Goal: Task Accomplishment & Management: Use online tool/utility

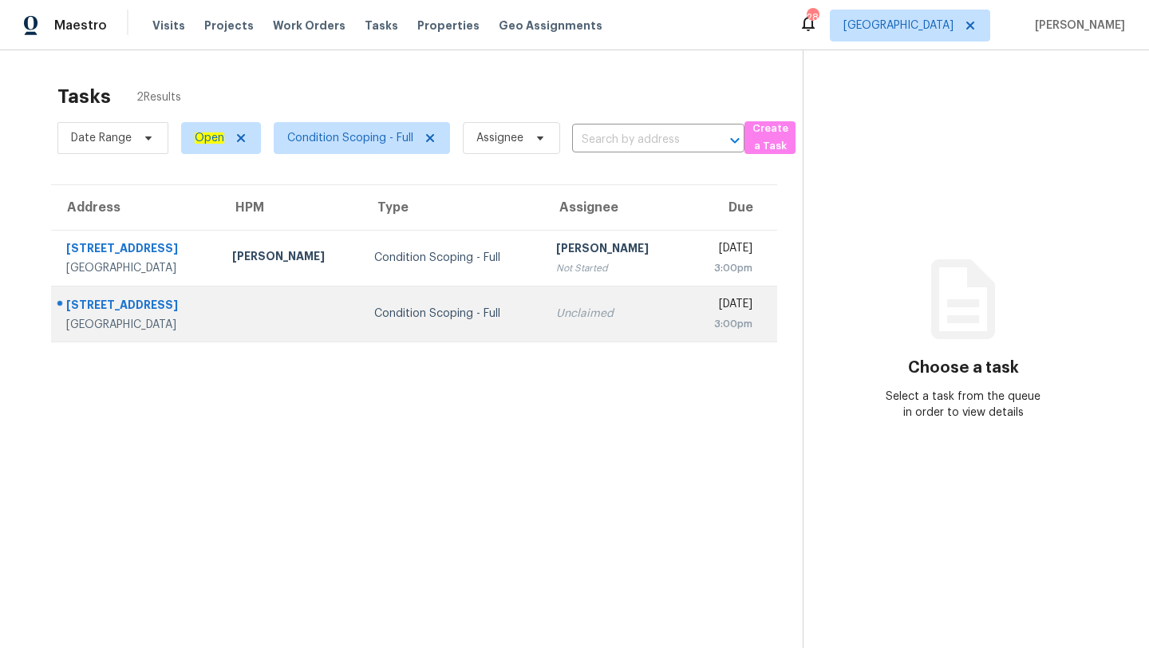
click at [570, 288] on td "Unclaimed" at bounding box center [614, 314] width 142 height 56
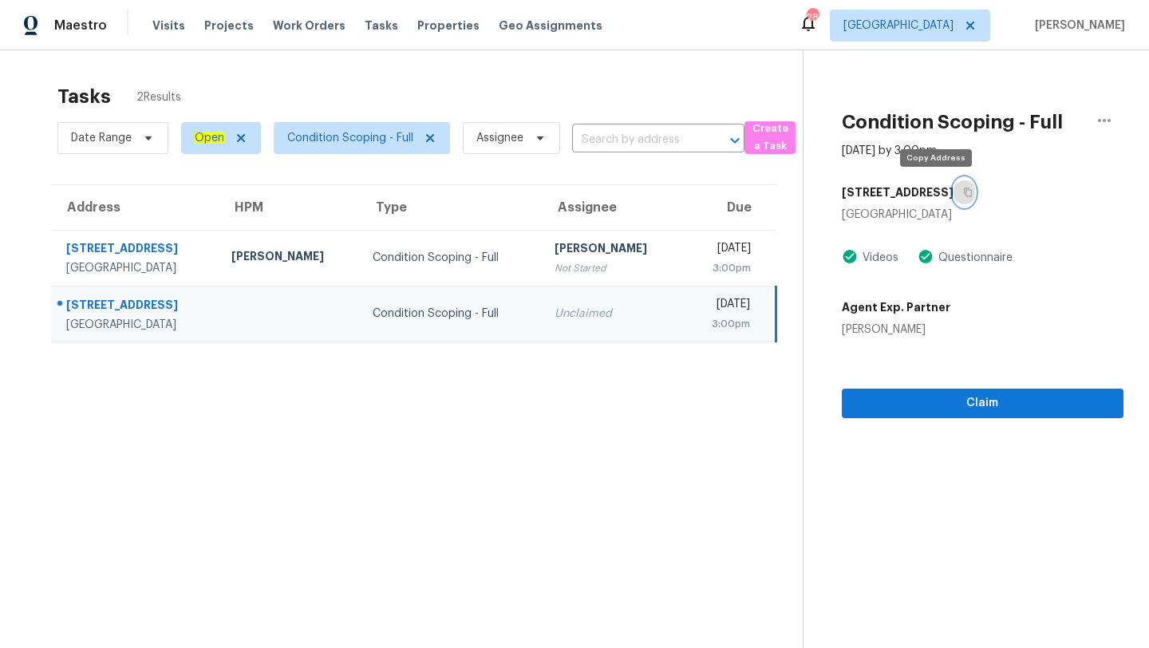
click at [954, 186] on button "button" at bounding box center [965, 192] width 22 height 29
click at [912, 23] on span "[GEOGRAPHIC_DATA]" at bounding box center [899, 26] width 110 height 16
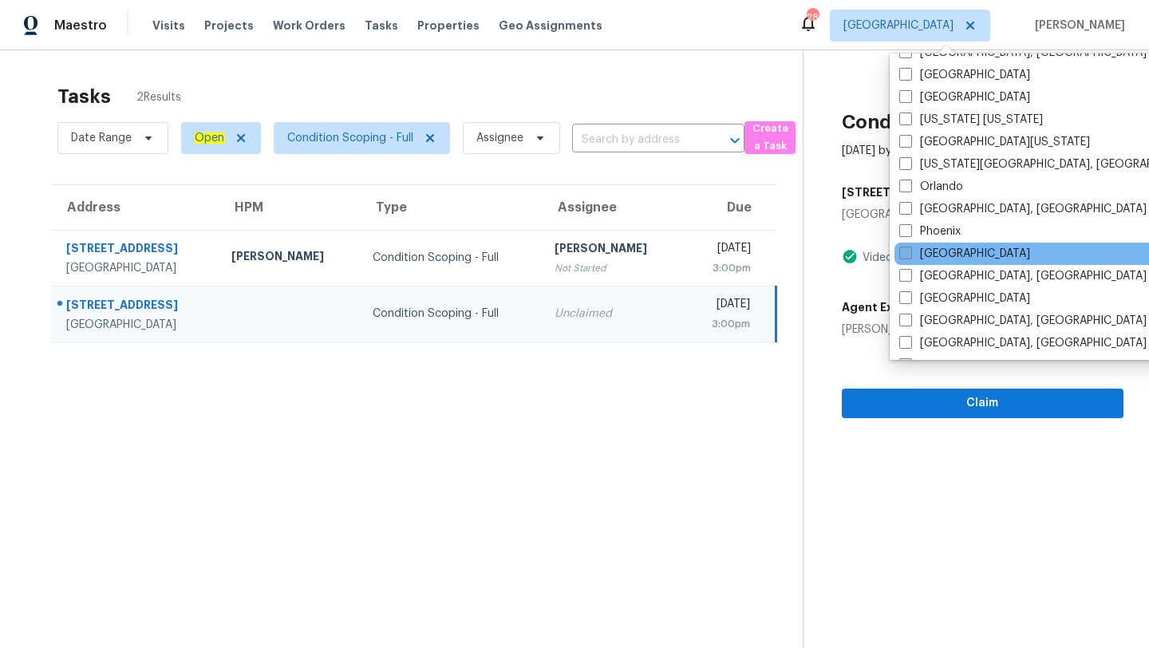
scroll to position [775, 0]
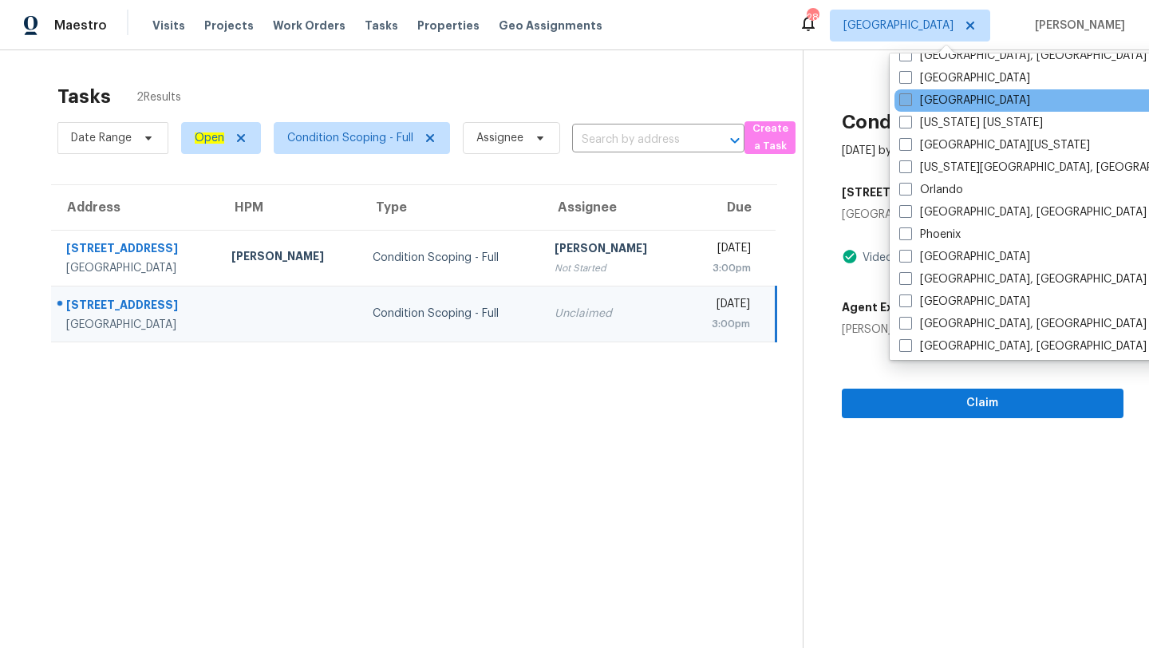
click at [928, 104] on label "[GEOGRAPHIC_DATA]" at bounding box center [964, 101] width 131 height 16
click at [910, 103] on input "[GEOGRAPHIC_DATA]" at bounding box center [904, 98] width 10 height 10
checkbox input "true"
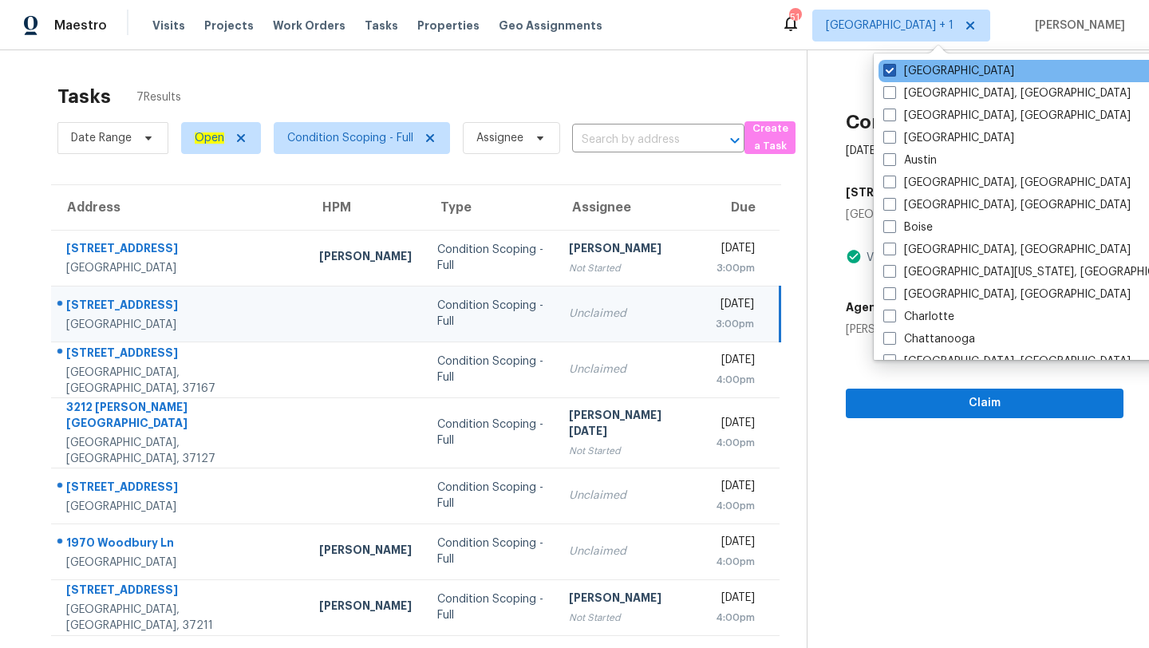
click at [901, 74] on label "[GEOGRAPHIC_DATA]" at bounding box center [948, 71] width 131 height 16
click at [894, 73] on input "[GEOGRAPHIC_DATA]" at bounding box center [888, 68] width 10 height 10
checkbox input "false"
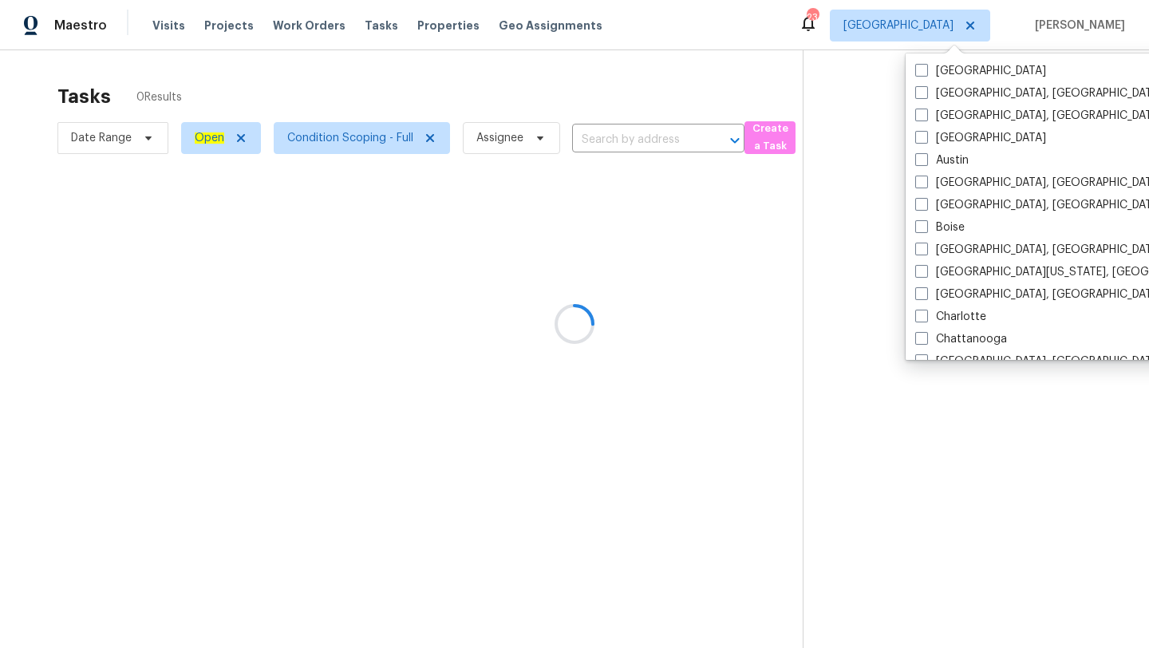
click at [620, 97] on div at bounding box center [574, 324] width 1149 height 648
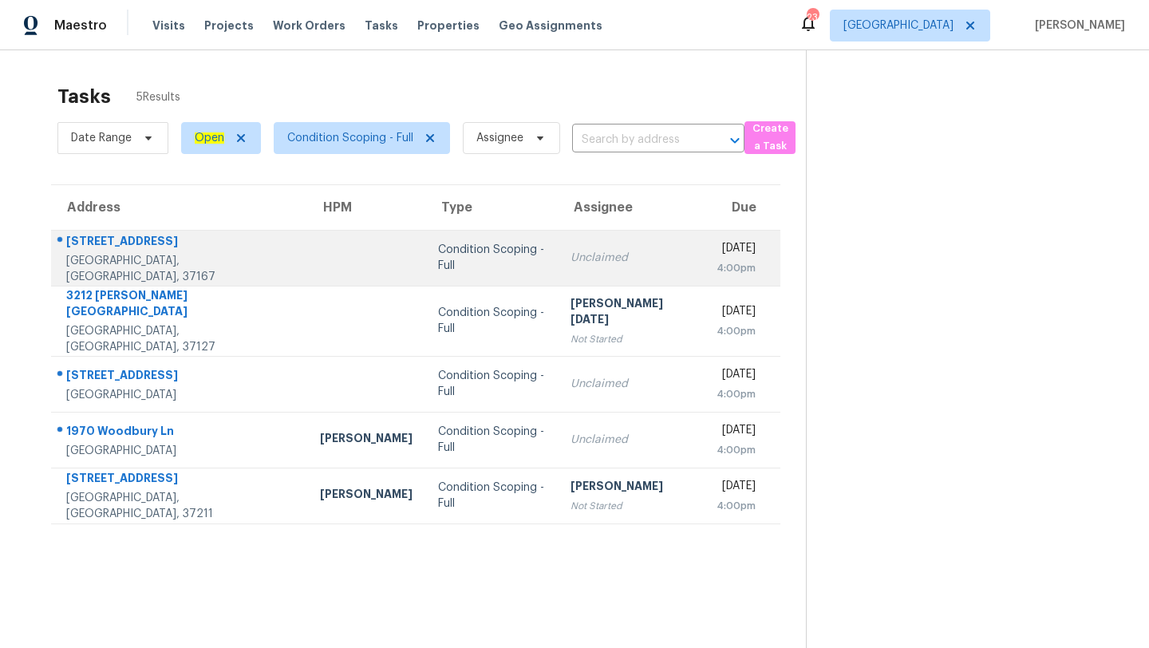
click at [558, 270] on td "Unclaimed" at bounding box center [631, 258] width 146 height 56
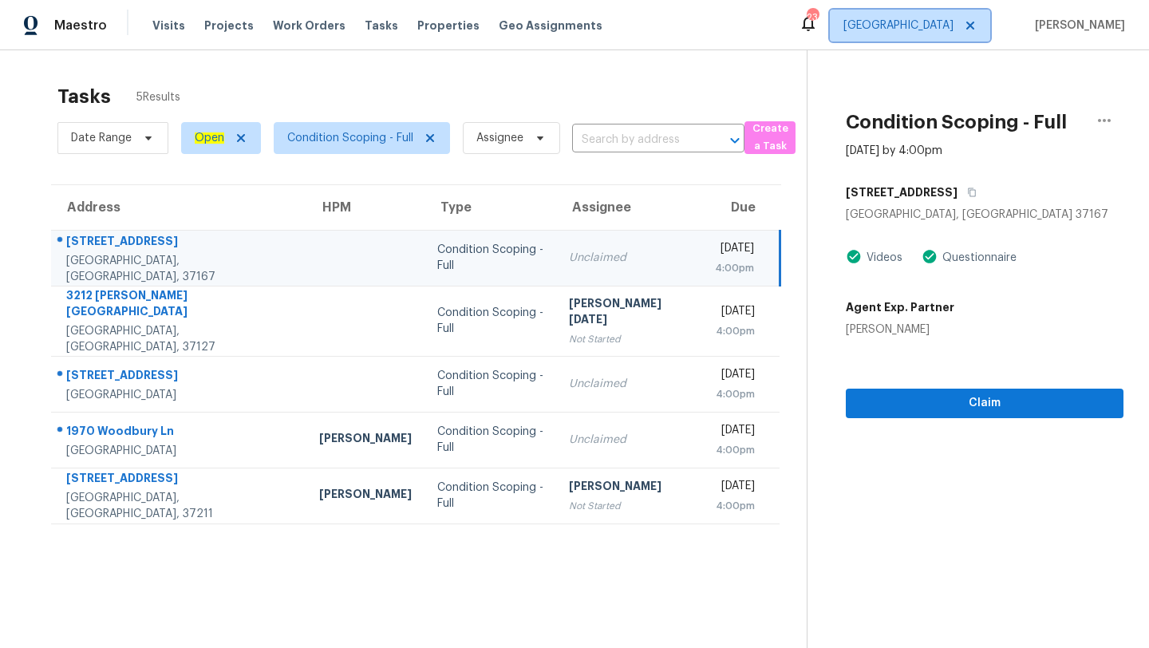
click at [967, 30] on span "[GEOGRAPHIC_DATA]" at bounding box center [910, 26] width 160 height 32
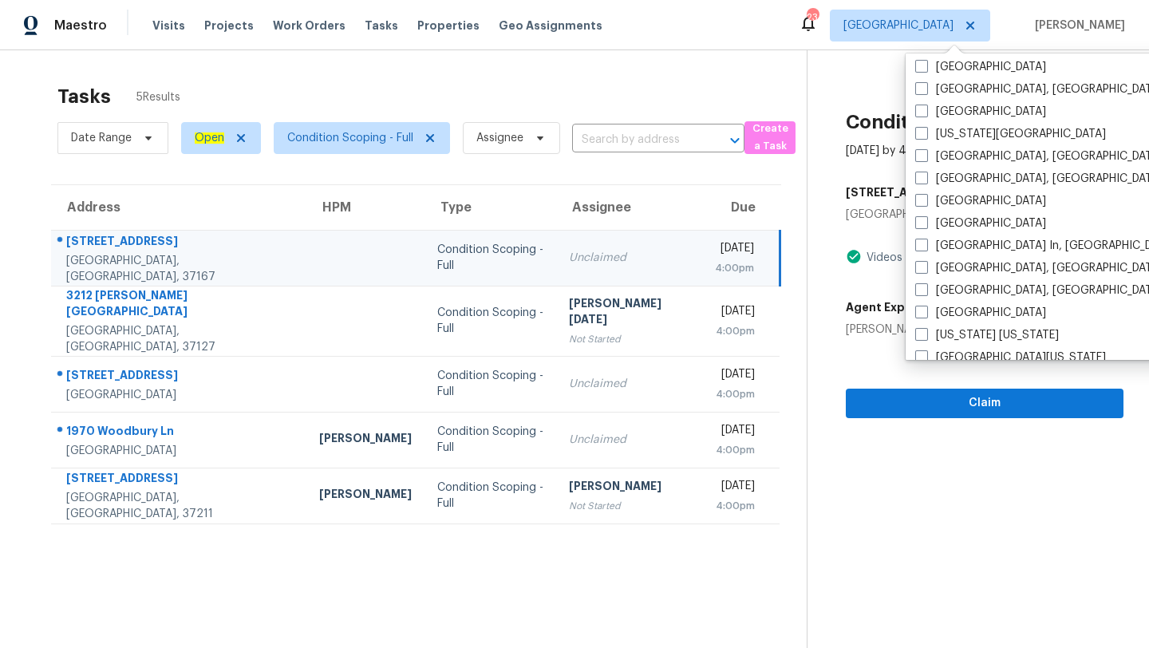
scroll to position [571, 0]
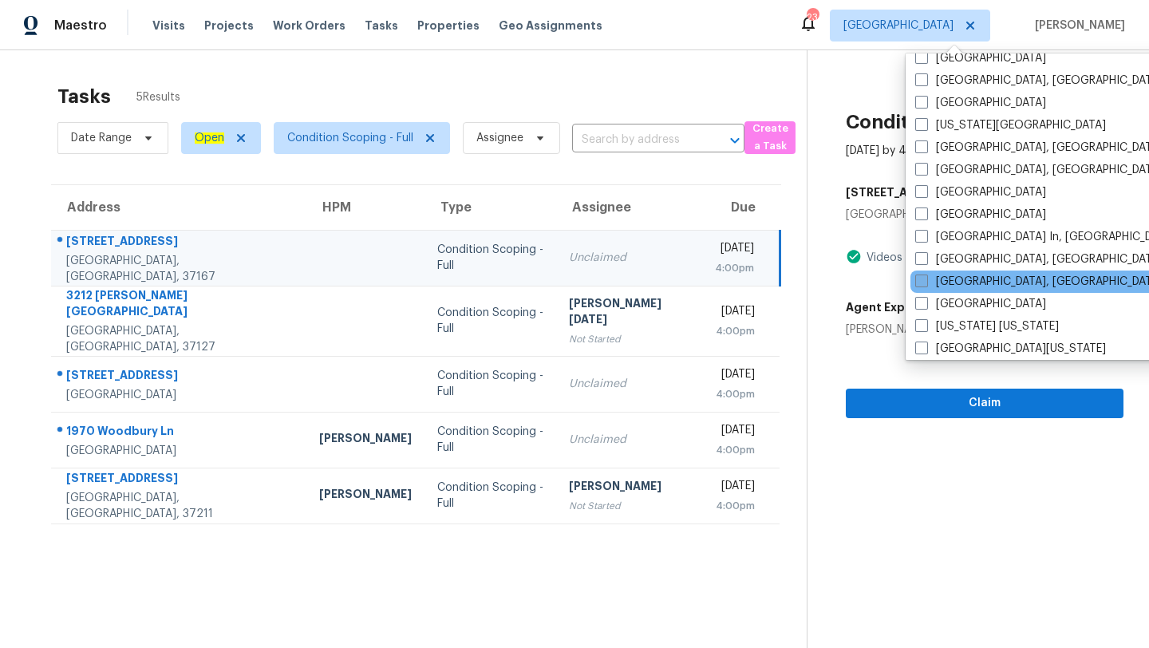
click at [922, 283] on span at bounding box center [921, 281] width 13 height 13
click at [922, 283] on input "[GEOGRAPHIC_DATA], [GEOGRAPHIC_DATA]" at bounding box center [920, 279] width 10 height 10
checkbox input "true"
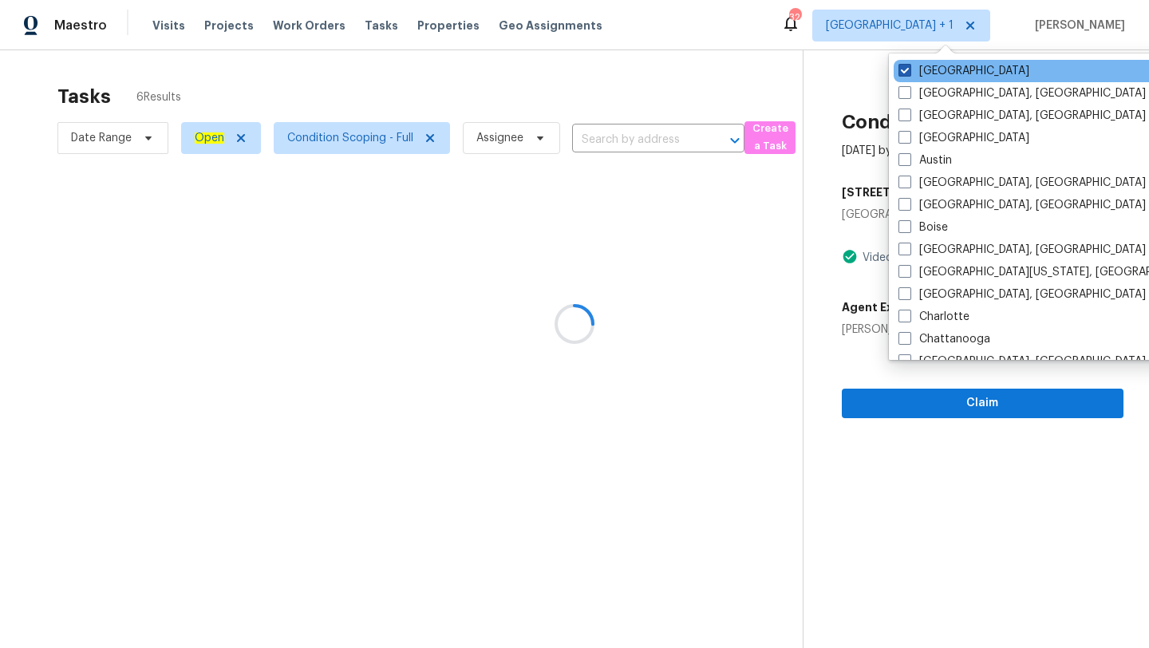
click at [908, 69] on span at bounding box center [905, 70] width 13 height 13
click at [908, 69] on input "[GEOGRAPHIC_DATA]" at bounding box center [904, 68] width 10 height 10
checkbox input "false"
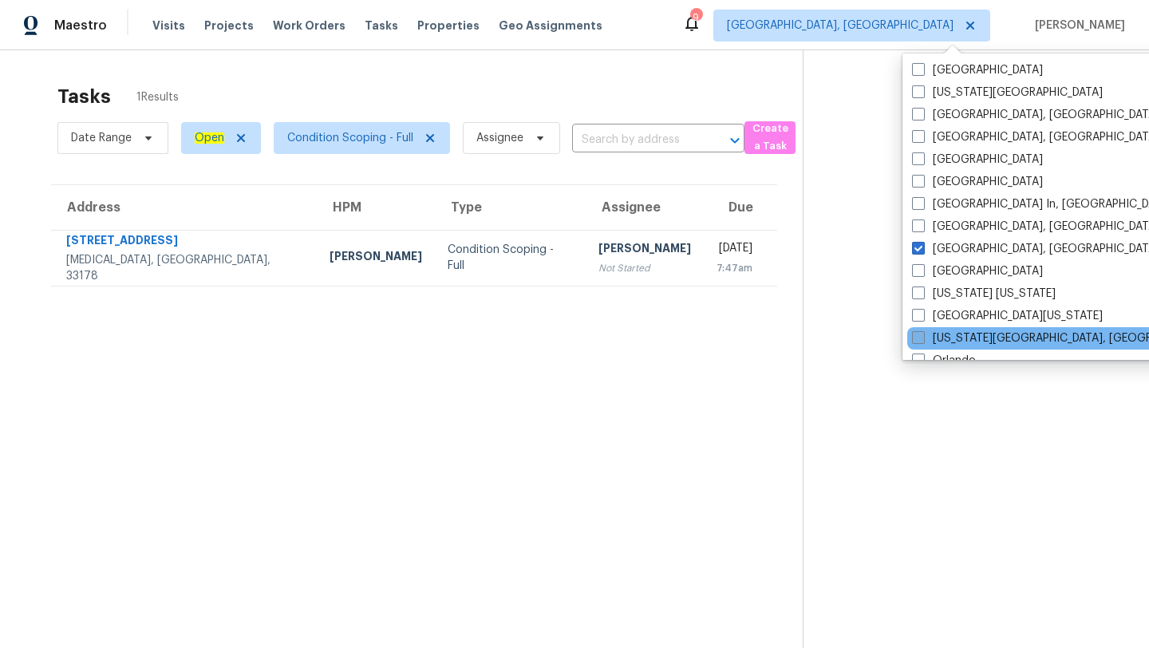
scroll to position [691, 0]
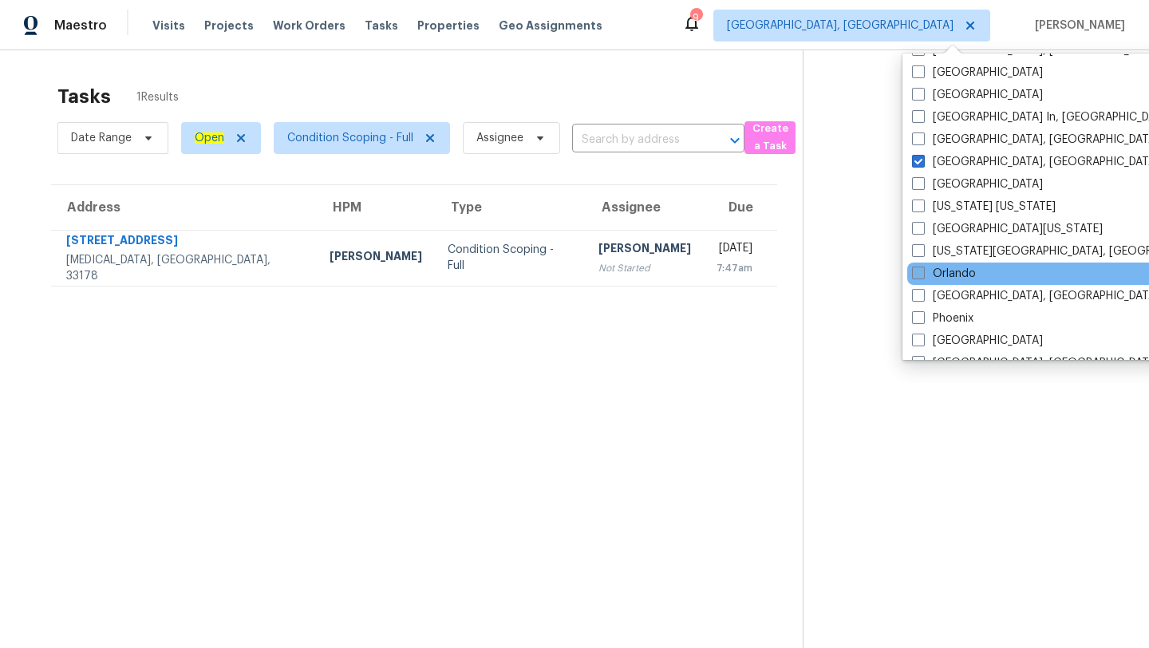
click at [918, 273] on span at bounding box center [918, 273] width 13 height 13
click at [918, 273] on input "Orlando" at bounding box center [917, 271] width 10 height 10
checkbox input "true"
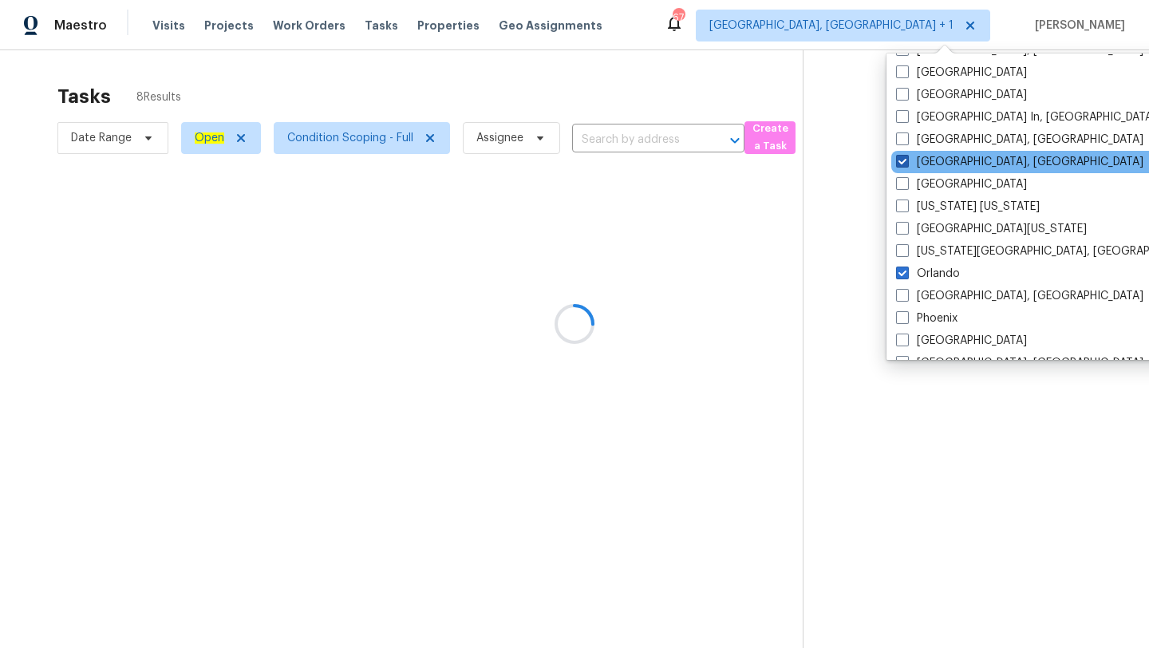
click at [904, 160] on span at bounding box center [902, 161] width 13 height 13
click at [904, 160] on input "[GEOGRAPHIC_DATA], [GEOGRAPHIC_DATA]" at bounding box center [901, 159] width 10 height 10
checkbox input "false"
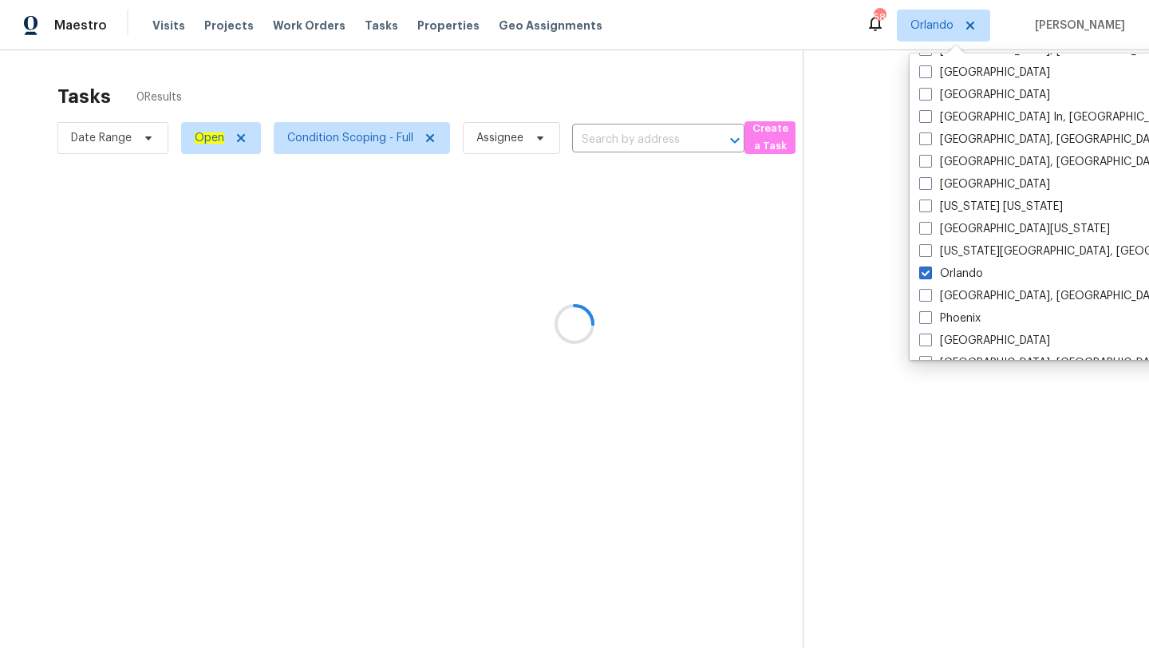
click at [584, 89] on div at bounding box center [574, 324] width 1149 height 648
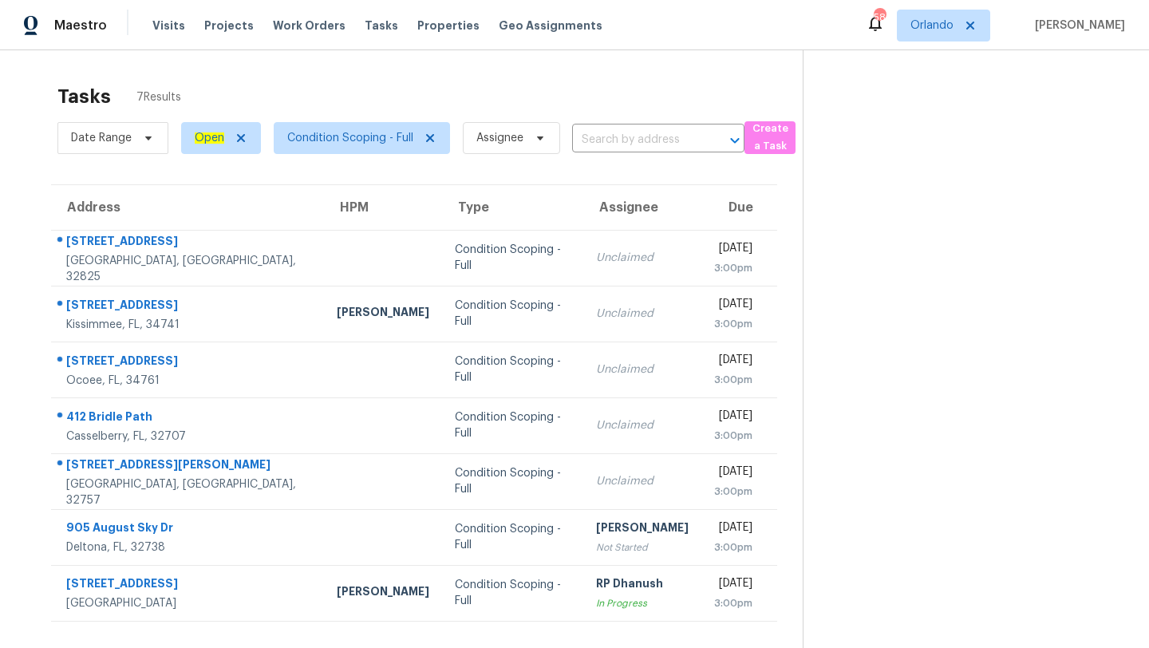
scroll to position [50, 0]
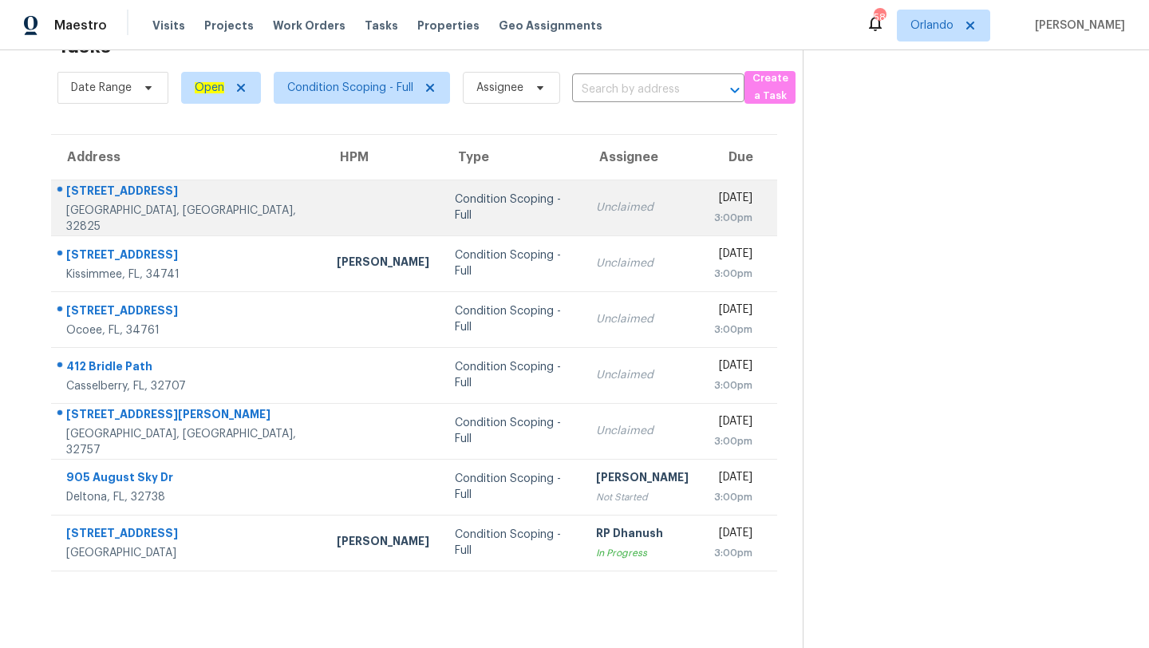
click at [596, 211] on div "Unclaimed" at bounding box center [642, 208] width 93 height 16
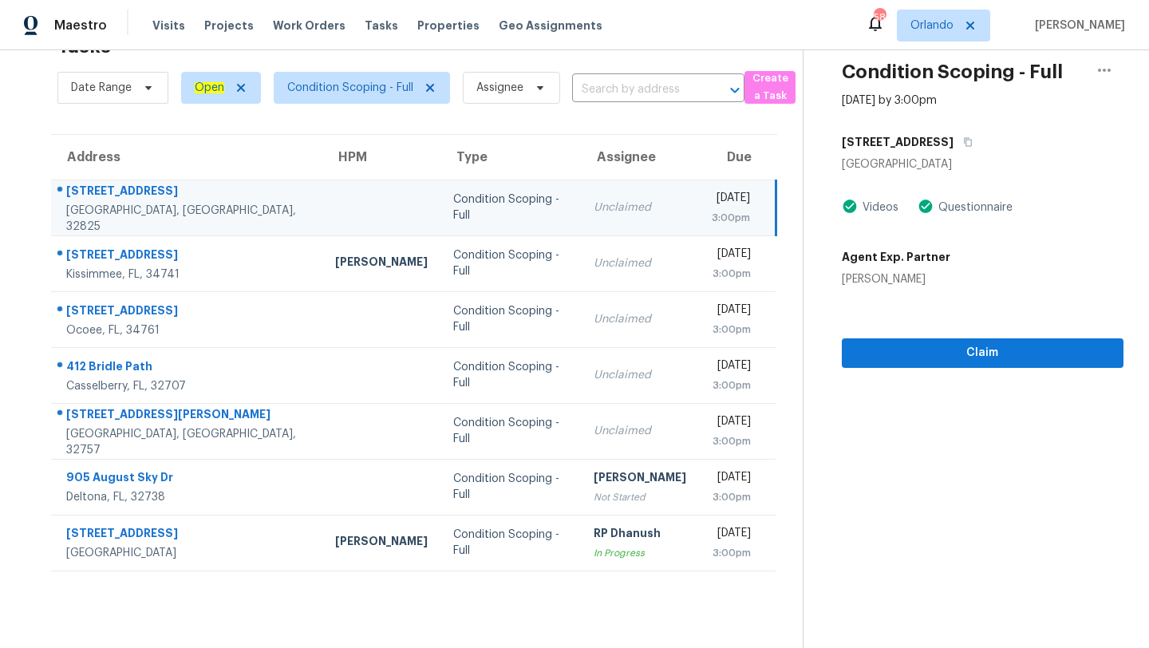
click at [981, 140] on div "[STREET_ADDRESS]" at bounding box center [983, 142] width 282 height 29
click at [973, 140] on icon "button" at bounding box center [968, 142] width 10 height 10
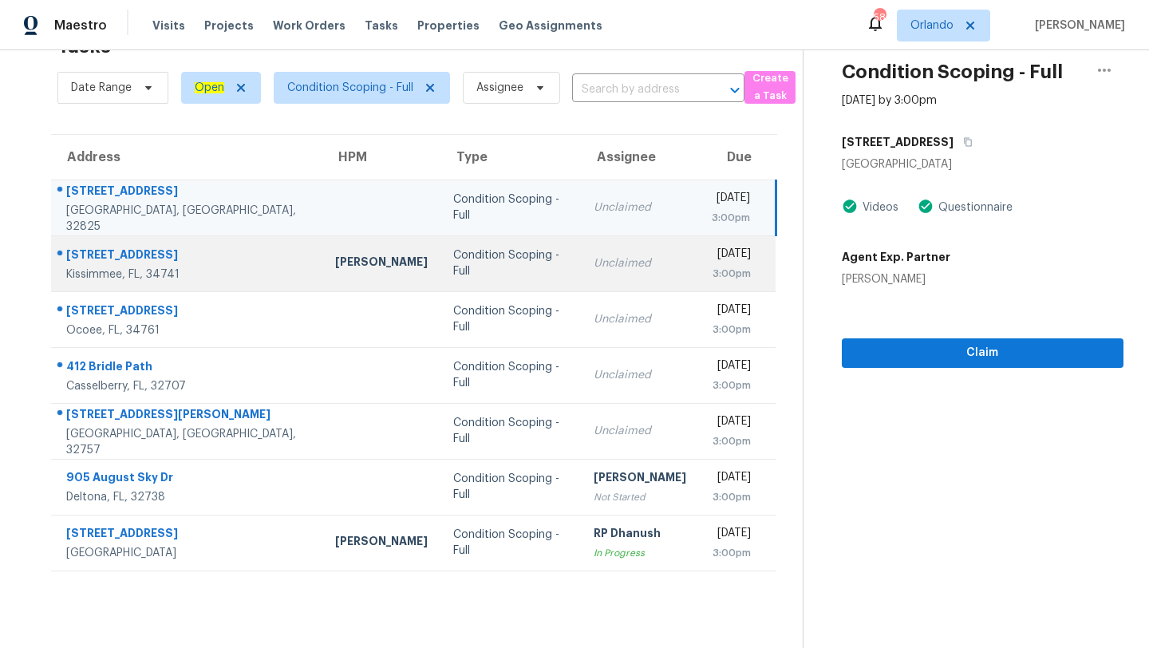
click at [581, 285] on td "Unclaimed" at bounding box center [640, 263] width 118 height 56
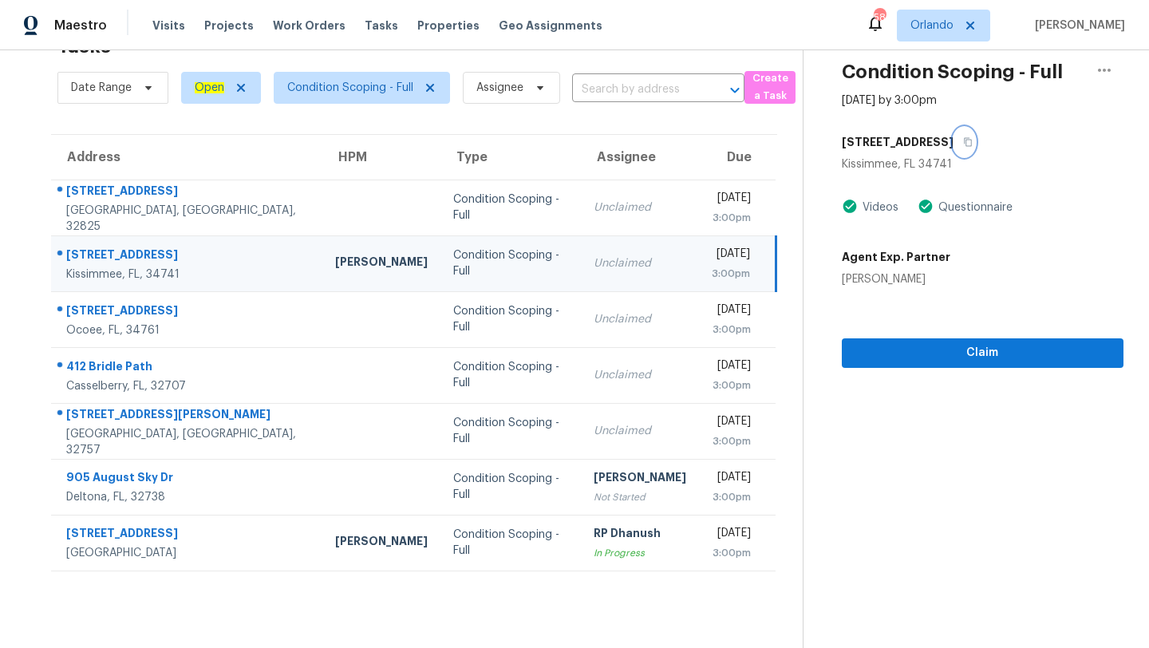
click at [972, 140] on icon "button" at bounding box center [968, 142] width 8 height 9
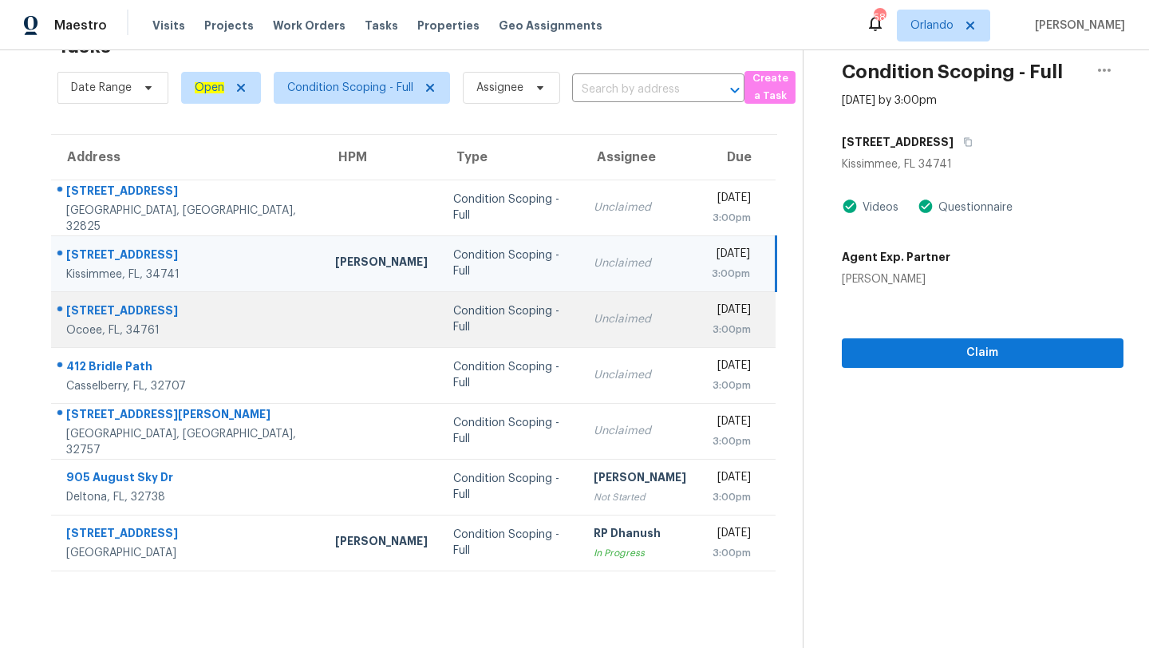
click at [594, 312] on div "Unclaimed" at bounding box center [640, 319] width 93 height 16
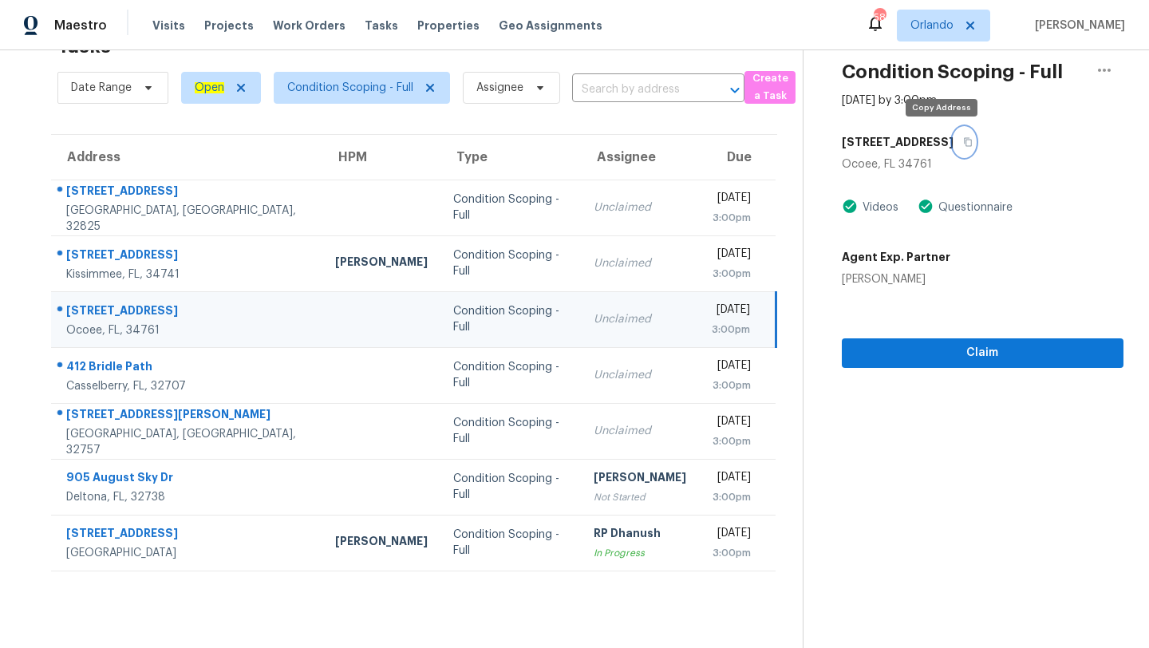
click at [954, 139] on button "button" at bounding box center [965, 142] width 22 height 29
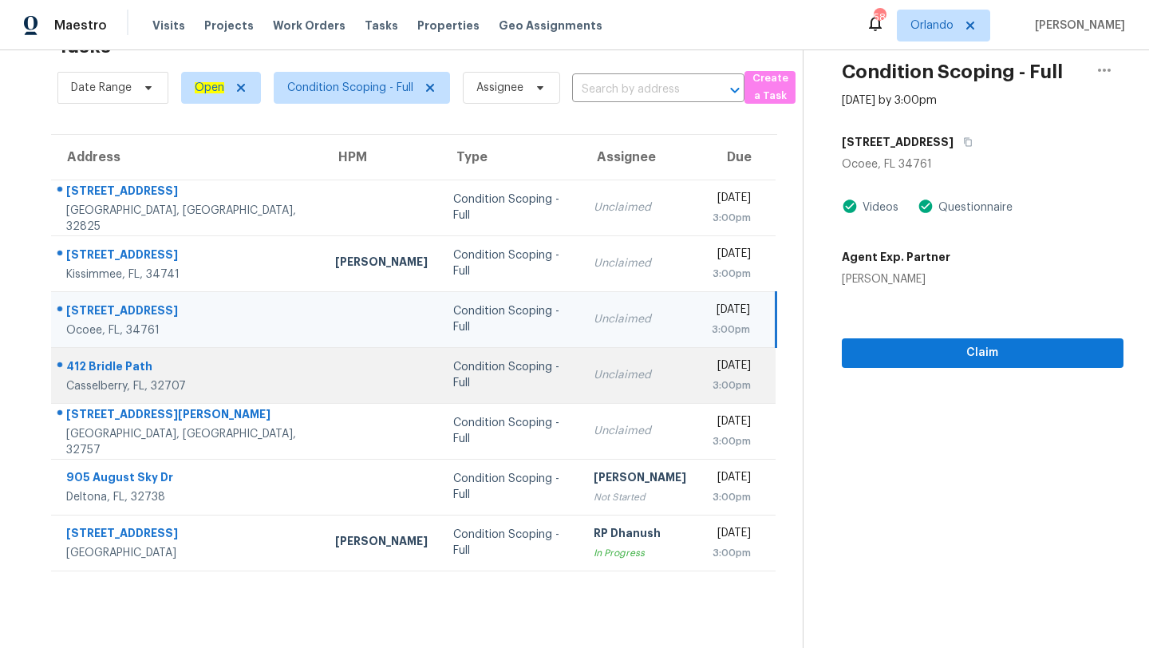
click at [581, 389] on td "Unclaimed" at bounding box center [640, 375] width 118 height 56
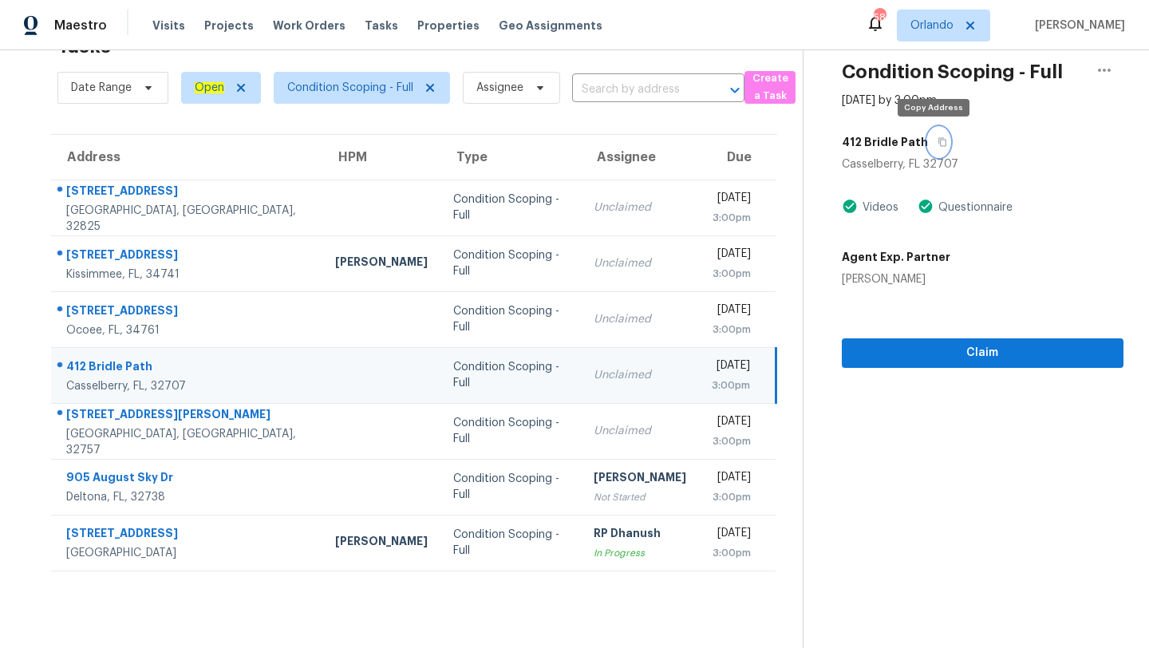
click at [942, 138] on button "button" at bounding box center [939, 142] width 22 height 29
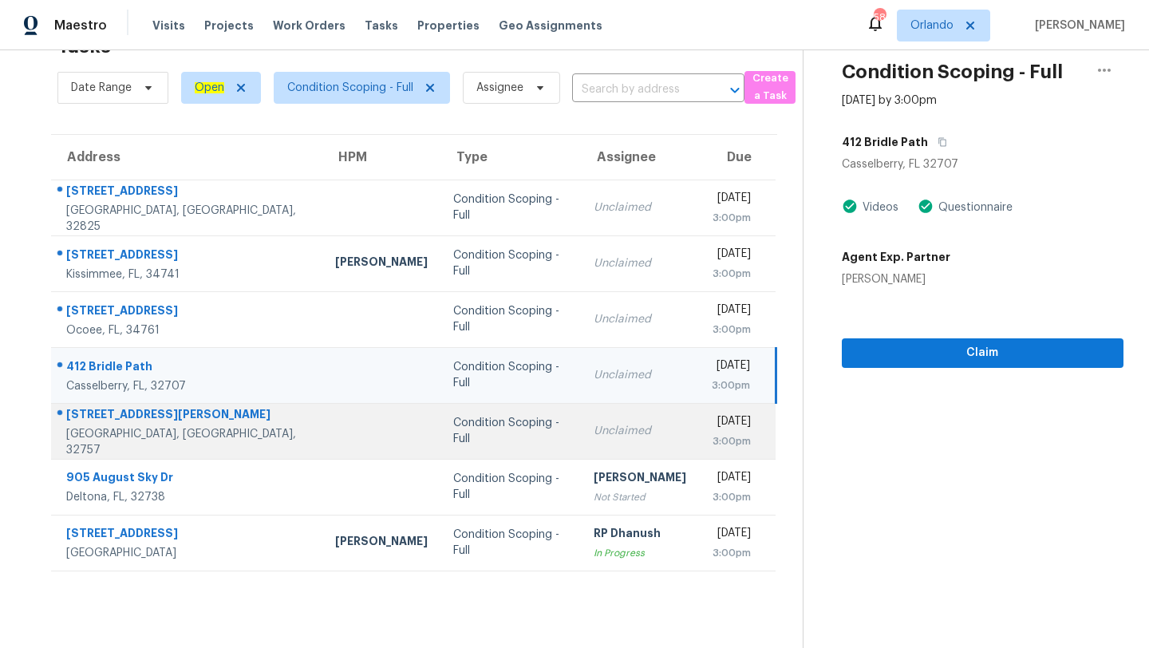
click at [447, 421] on td "Condition Scoping - Full" at bounding box center [511, 431] width 140 height 56
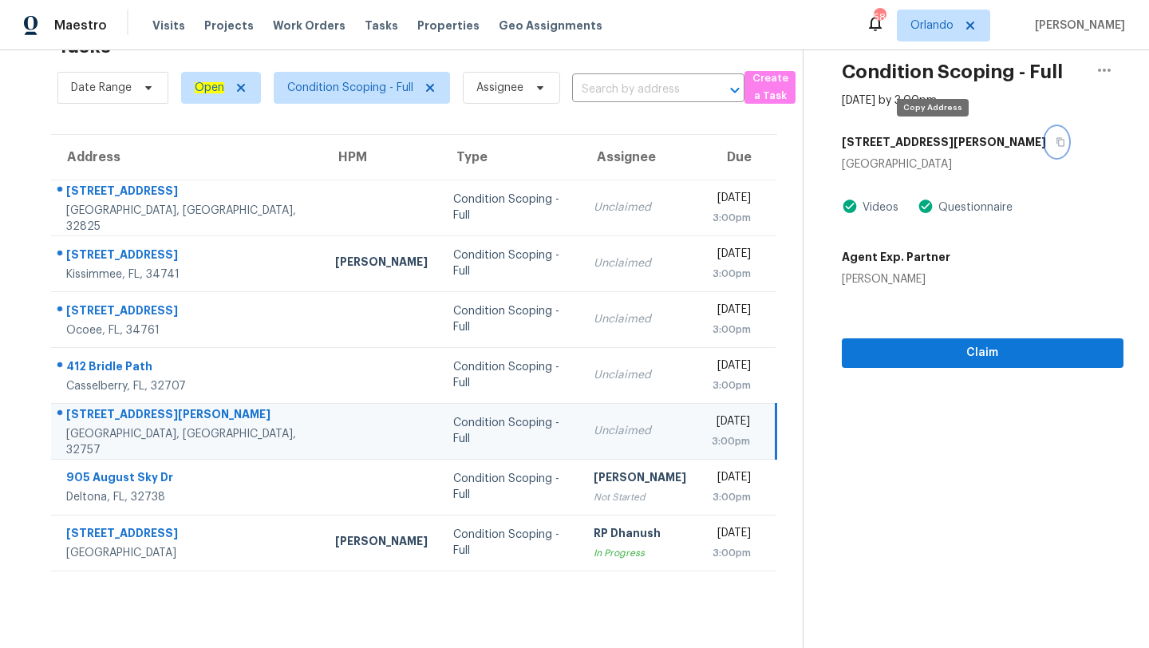
click at [1046, 140] on button "button" at bounding box center [1057, 142] width 22 height 29
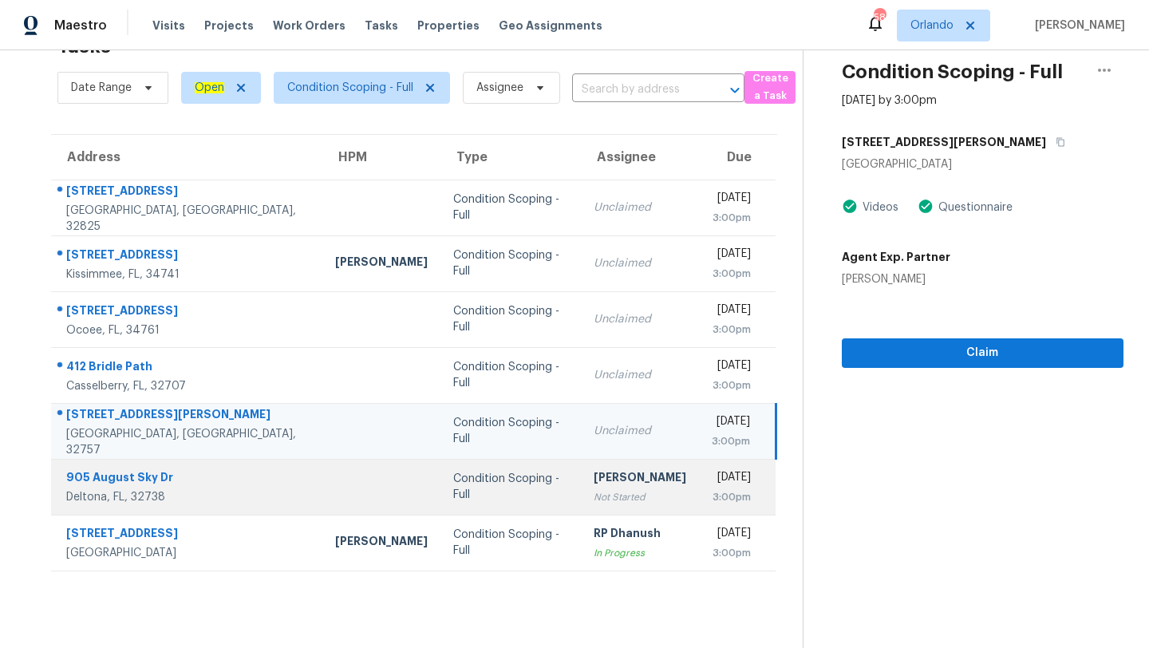
click at [618, 480] on td "[PERSON_NAME] Not Started" at bounding box center [640, 487] width 118 height 56
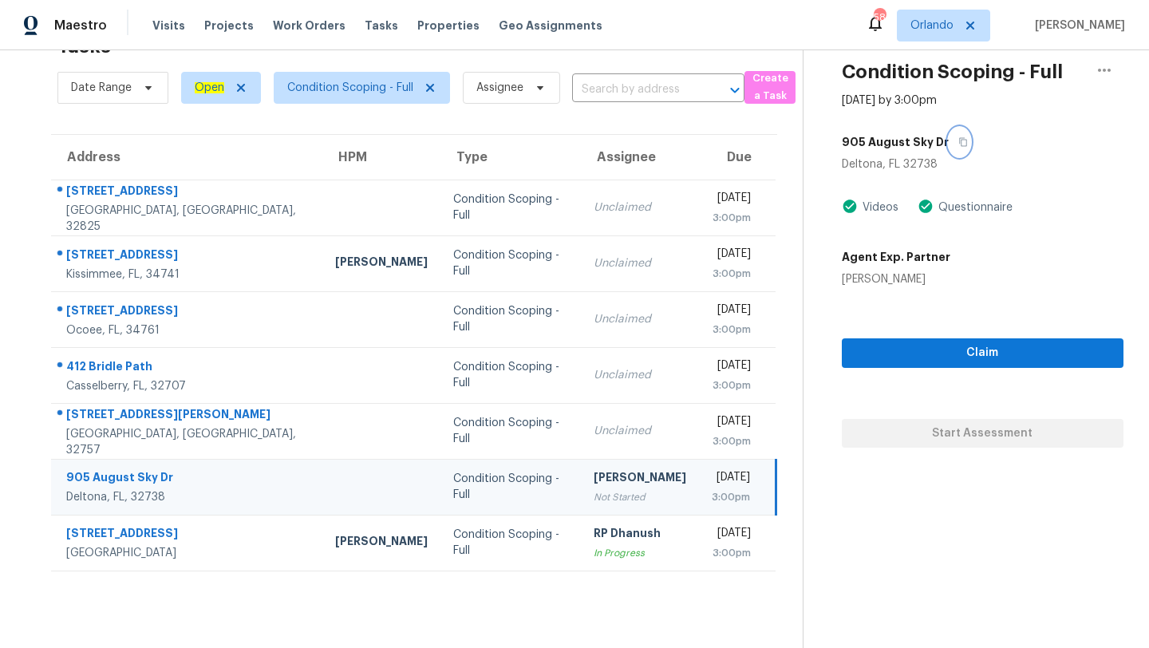
click at [962, 143] on button "button" at bounding box center [960, 142] width 22 height 29
click at [936, 13] on span "Orlando" at bounding box center [943, 26] width 93 height 32
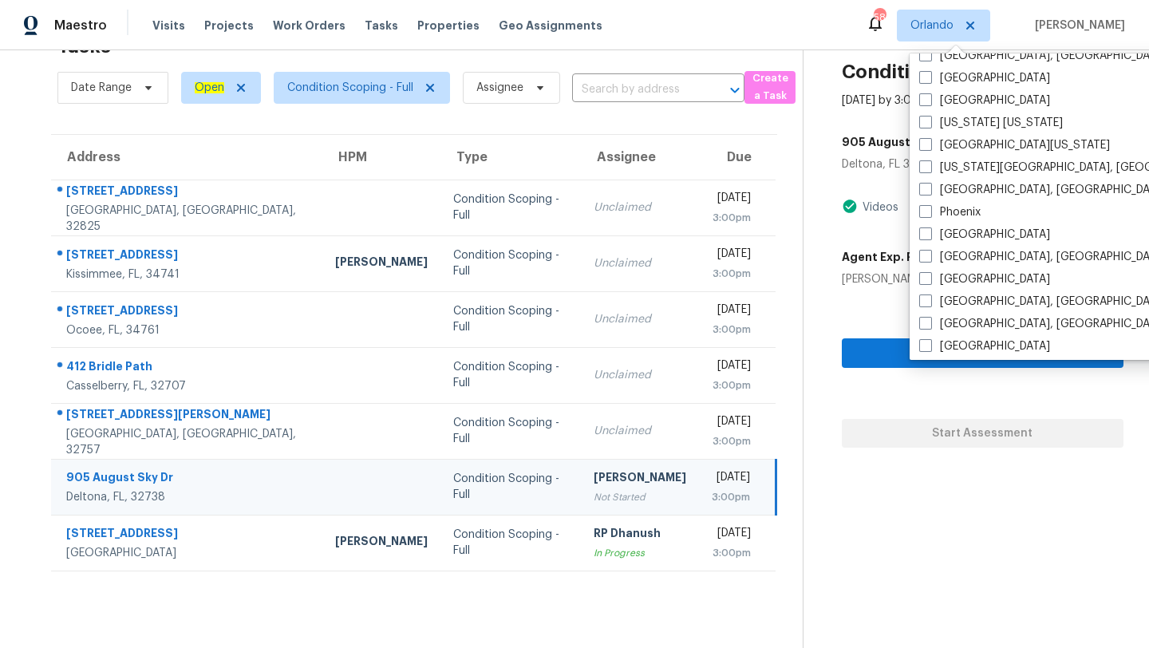
scroll to position [1069, 0]
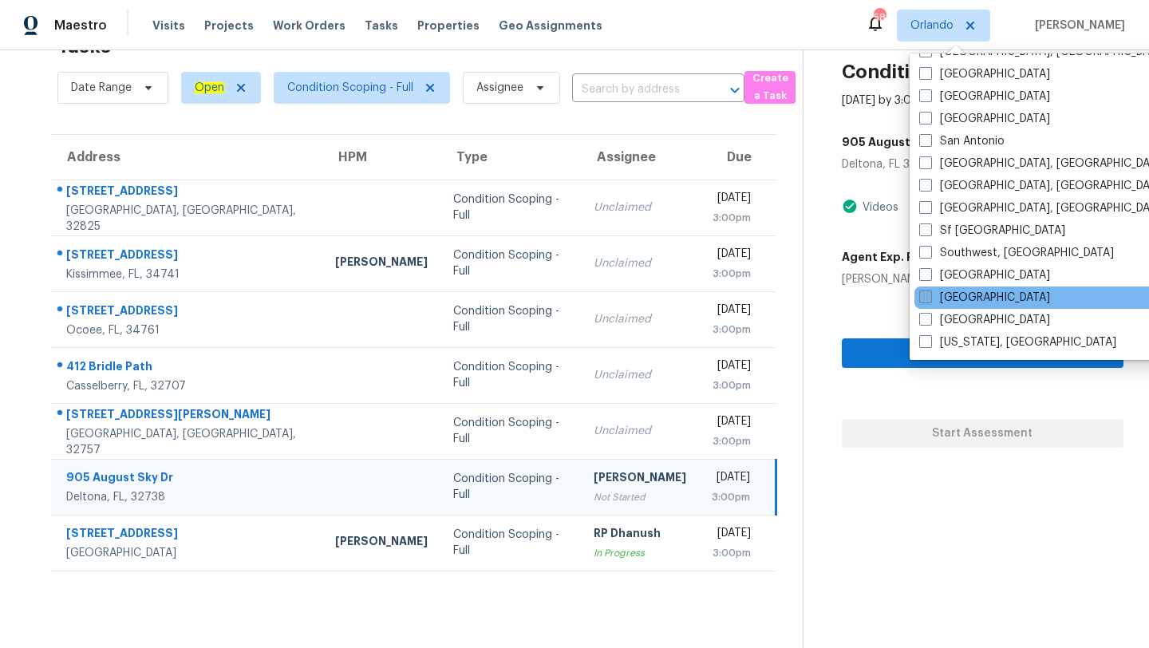
click at [933, 297] on label "[GEOGRAPHIC_DATA]" at bounding box center [984, 298] width 131 height 16
click at [930, 297] on input "[GEOGRAPHIC_DATA]" at bounding box center [924, 295] width 10 height 10
checkbox input "true"
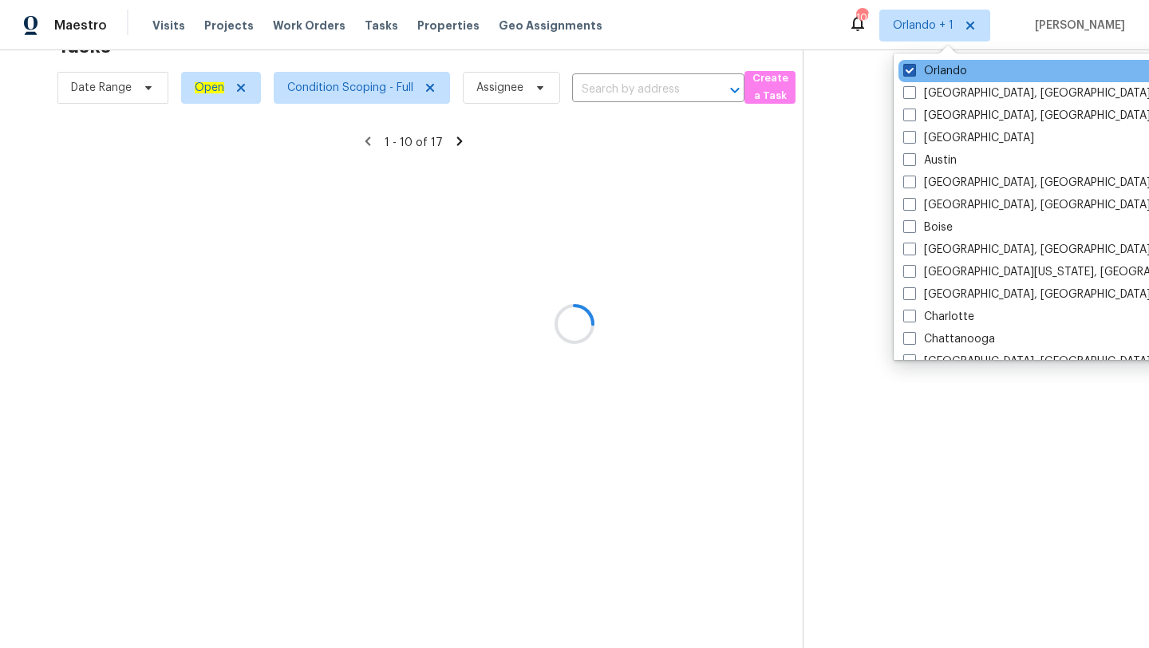
click at [907, 68] on span at bounding box center [909, 70] width 13 height 13
click at [907, 68] on input "Orlando" at bounding box center [908, 68] width 10 height 10
checkbox input "false"
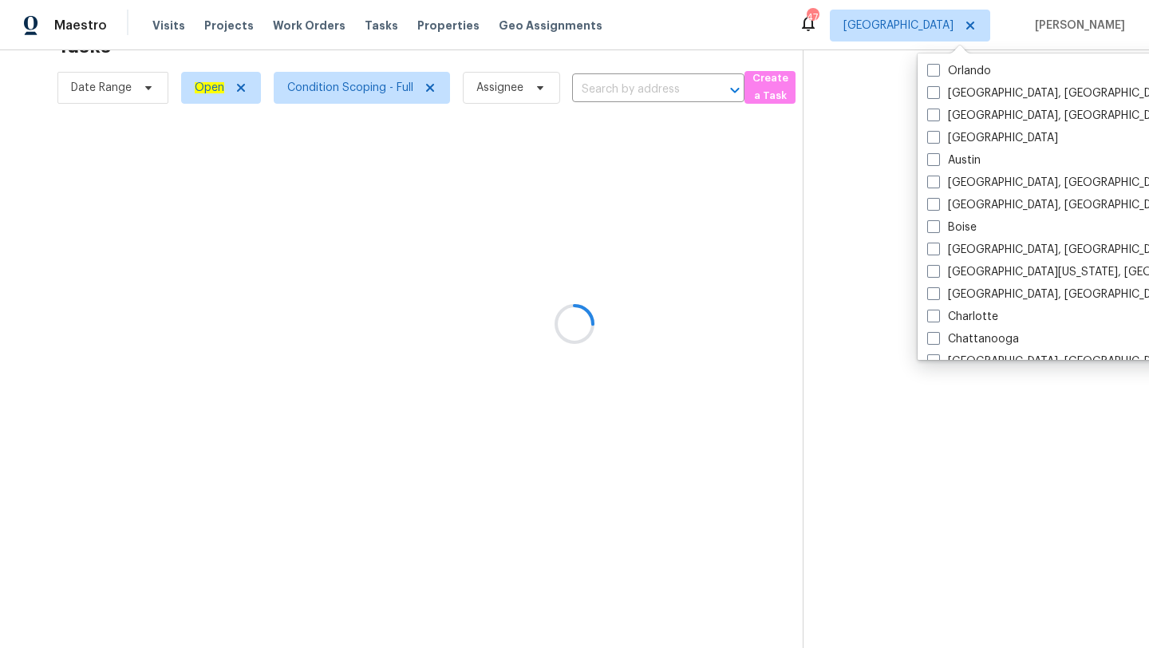
click at [501, 56] on div at bounding box center [574, 324] width 1149 height 648
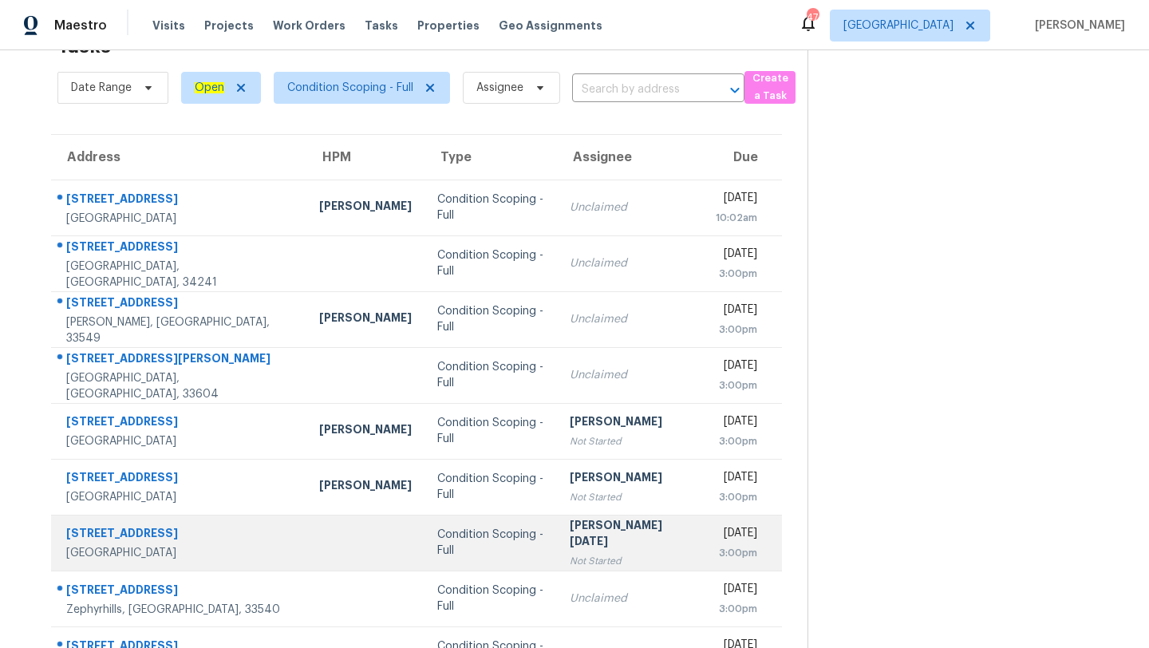
scroll to position [153, 0]
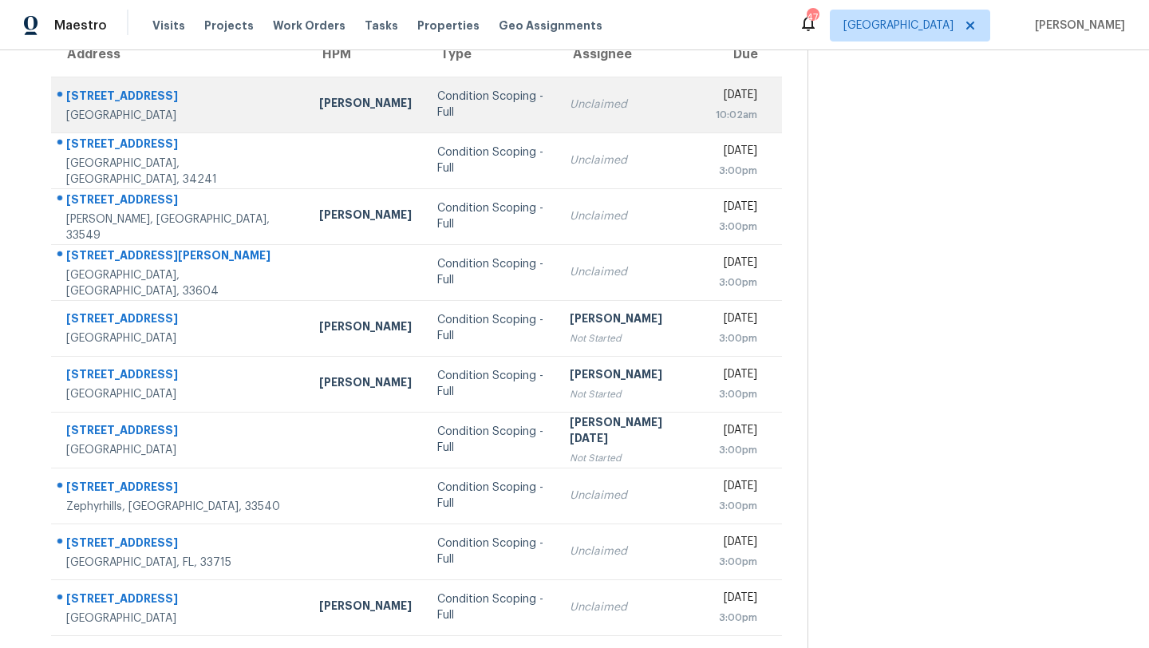
click at [456, 113] on td "Condition Scoping - Full" at bounding box center [491, 105] width 132 height 56
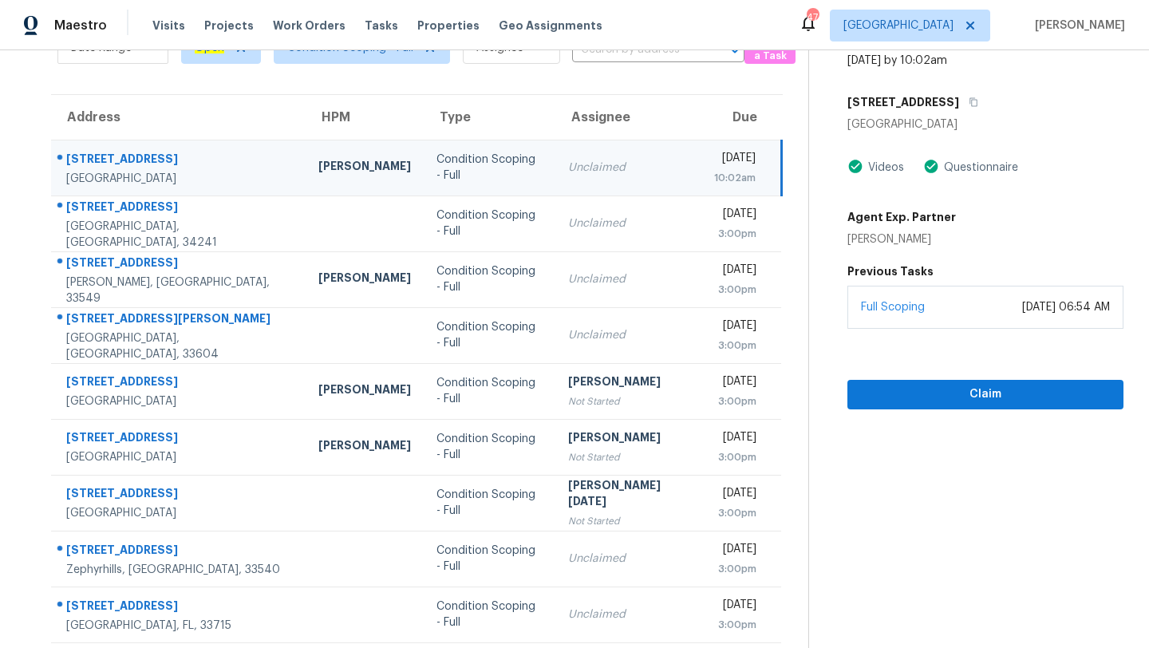
scroll to position [22, 0]
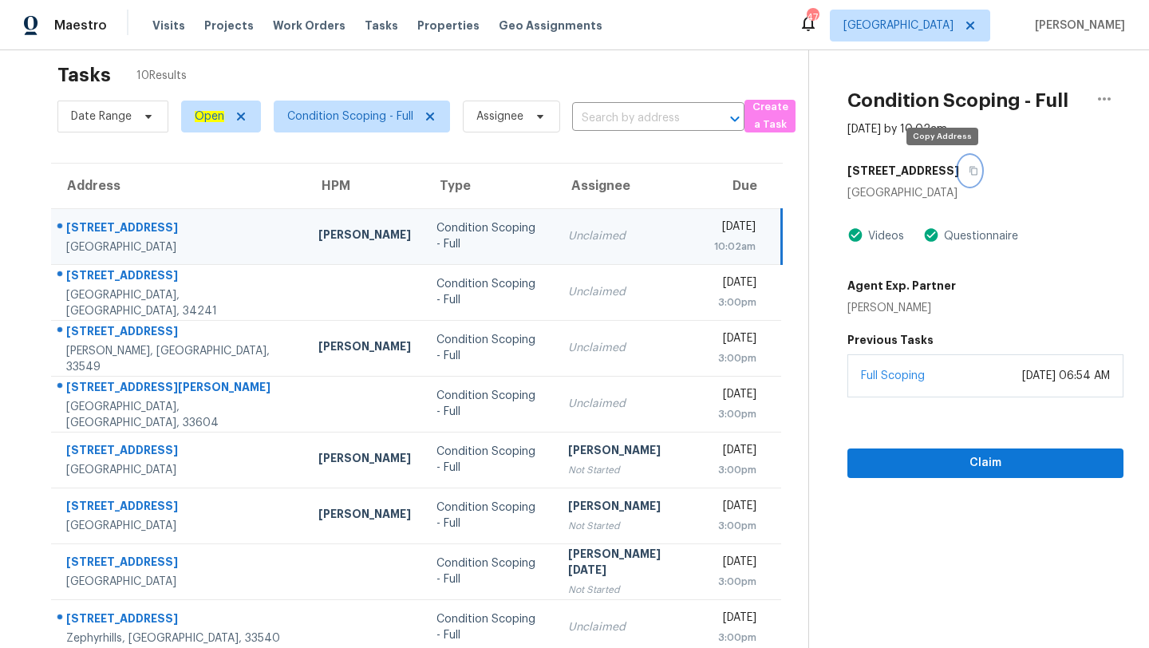
click at [959, 164] on button "button" at bounding box center [970, 170] width 22 height 29
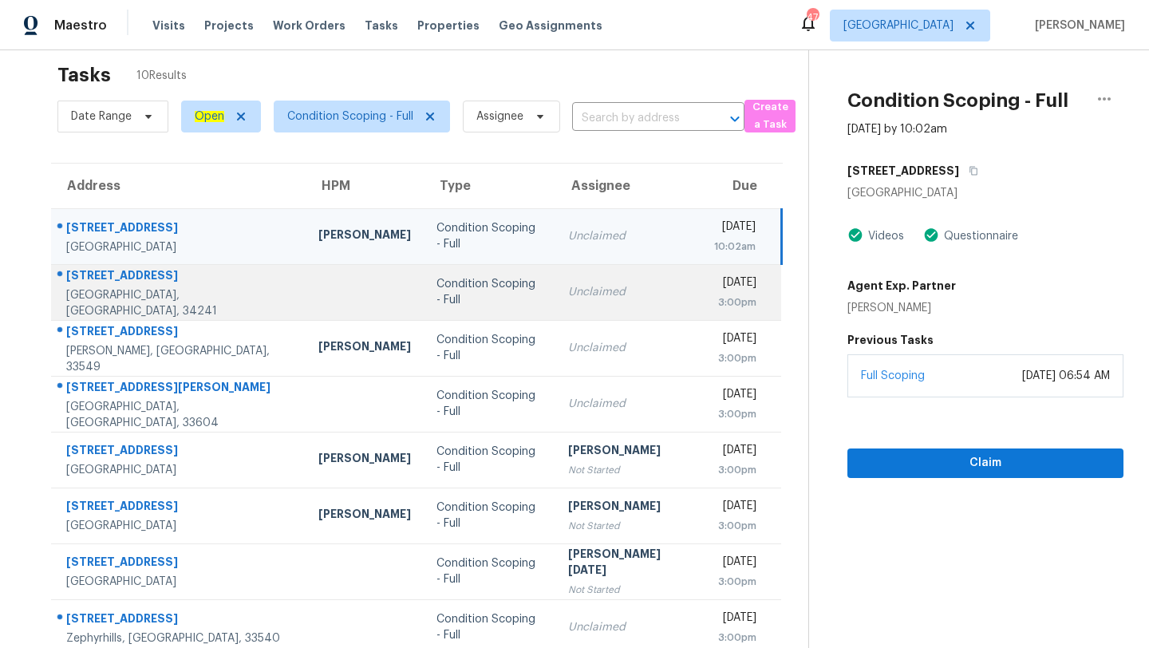
click at [555, 314] on td "Unclaimed" at bounding box center [628, 292] width 146 height 56
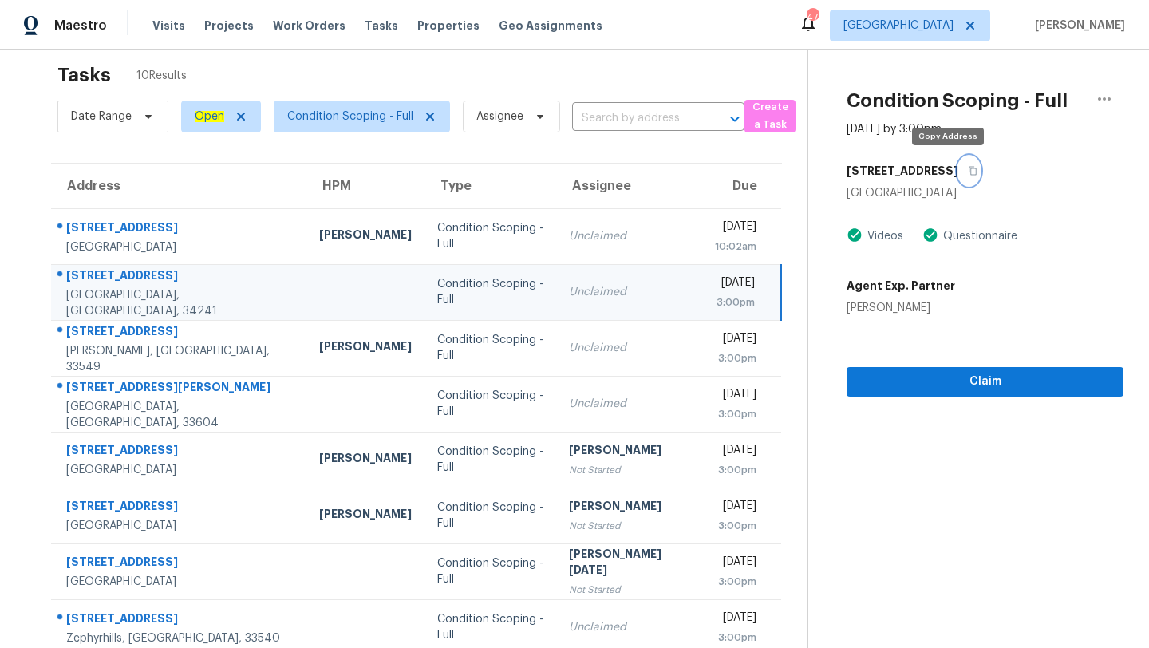
click at [970, 174] on icon "button" at bounding box center [974, 171] width 8 height 9
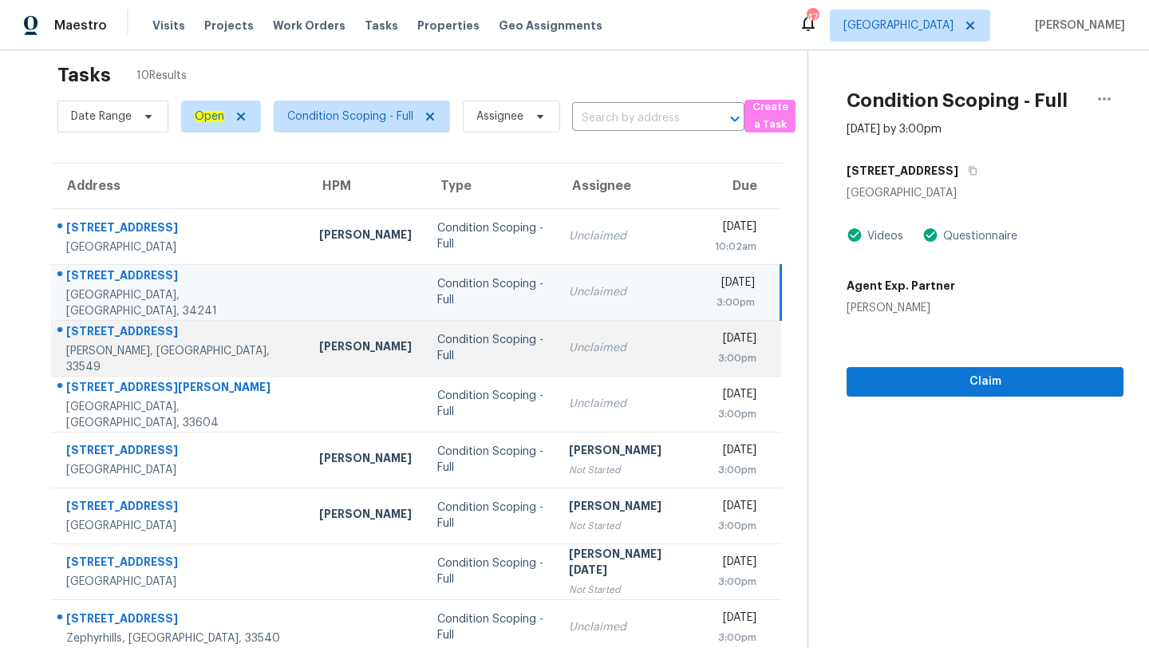
click at [433, 369] on td "Condition Scoping - Full" at bounding box center [491, 348] width 132 height 56
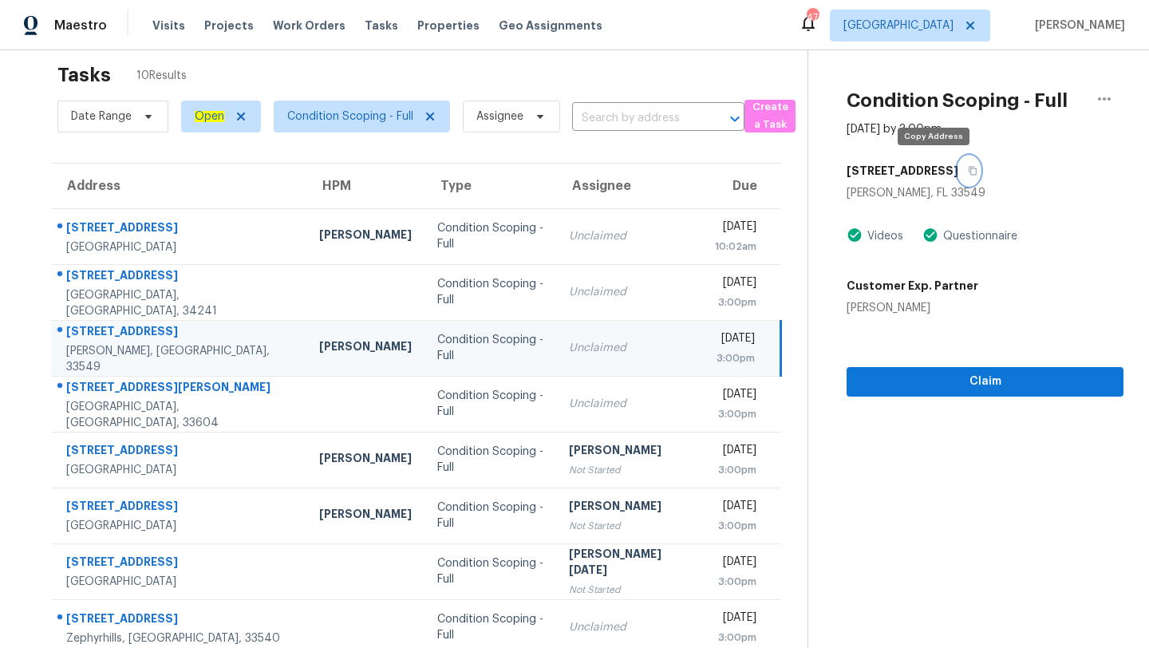
click at [968, 169] on icon "button" at bounding box center [973, 171] width 10 height 10
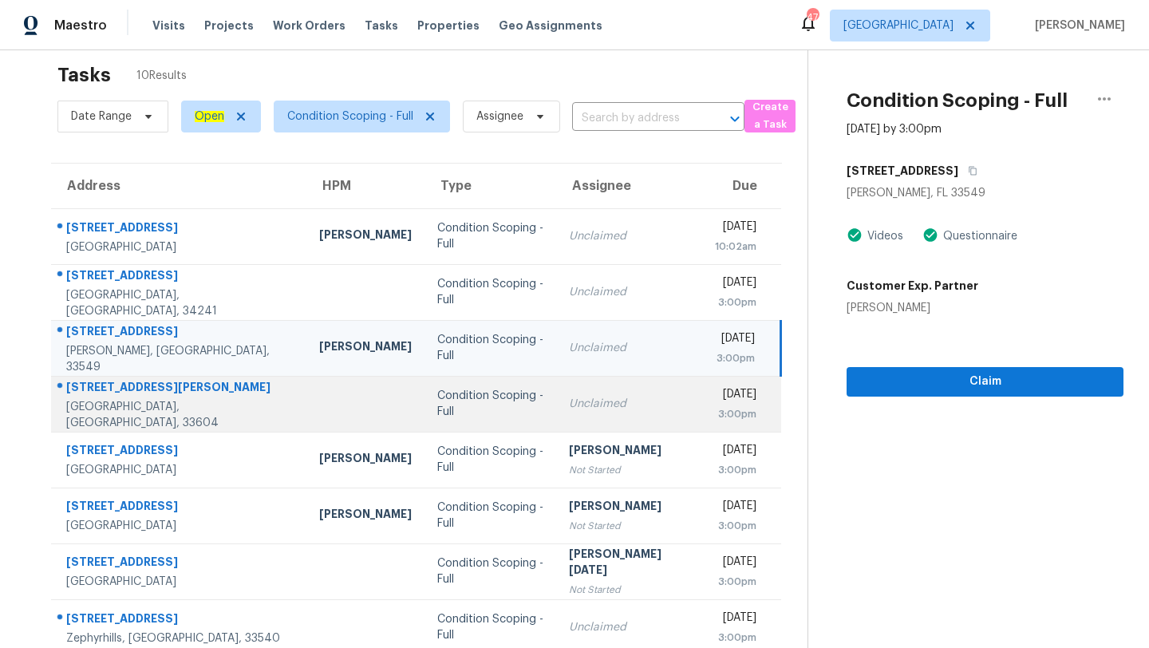
click at [556, 427] on td "Unclaimed" at bounding box center [629, 404] width 146 height 56
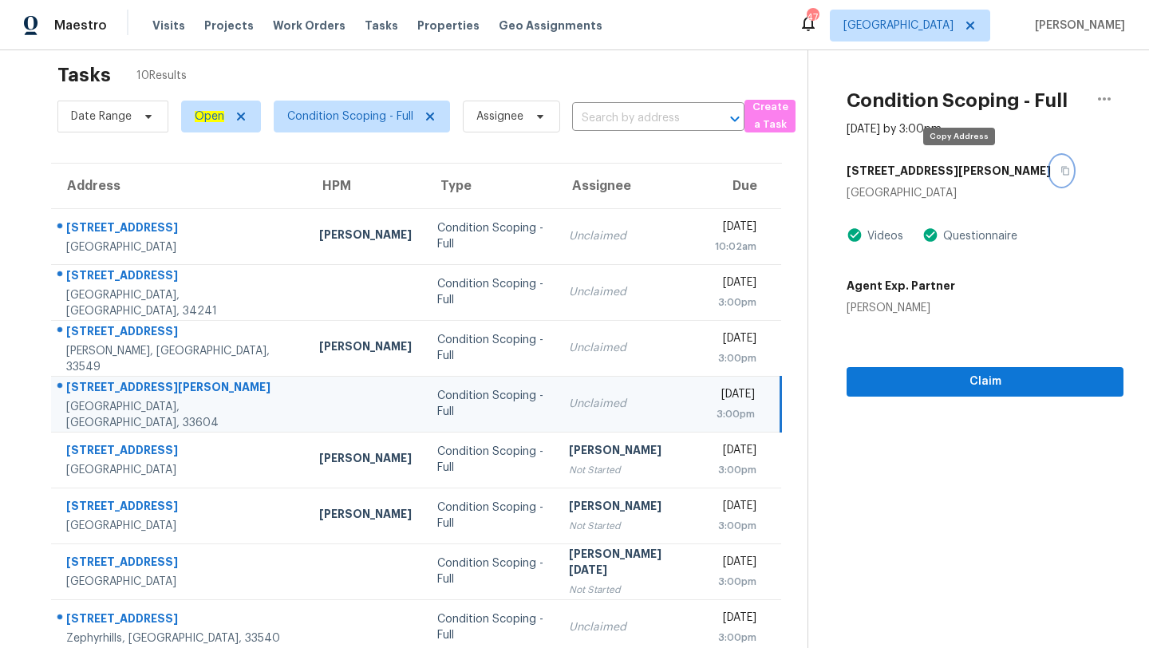
click at [1062, 167] on icon "button" at bounding box center [1066, 171] width 8 height 9
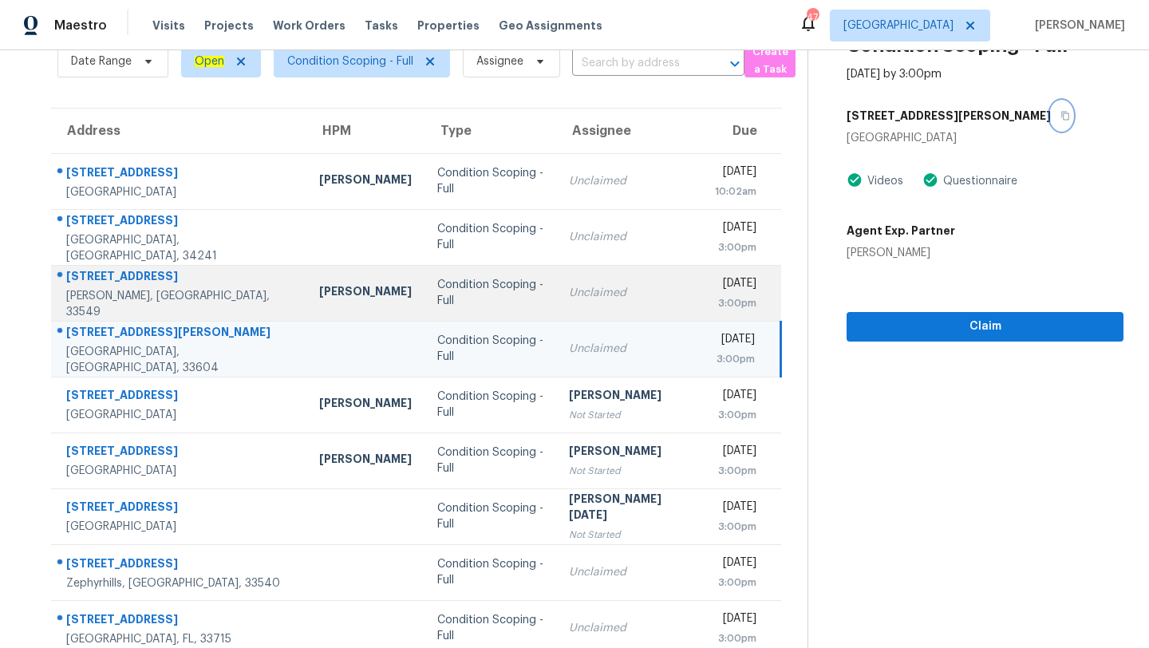
scroll to position [153, 0]
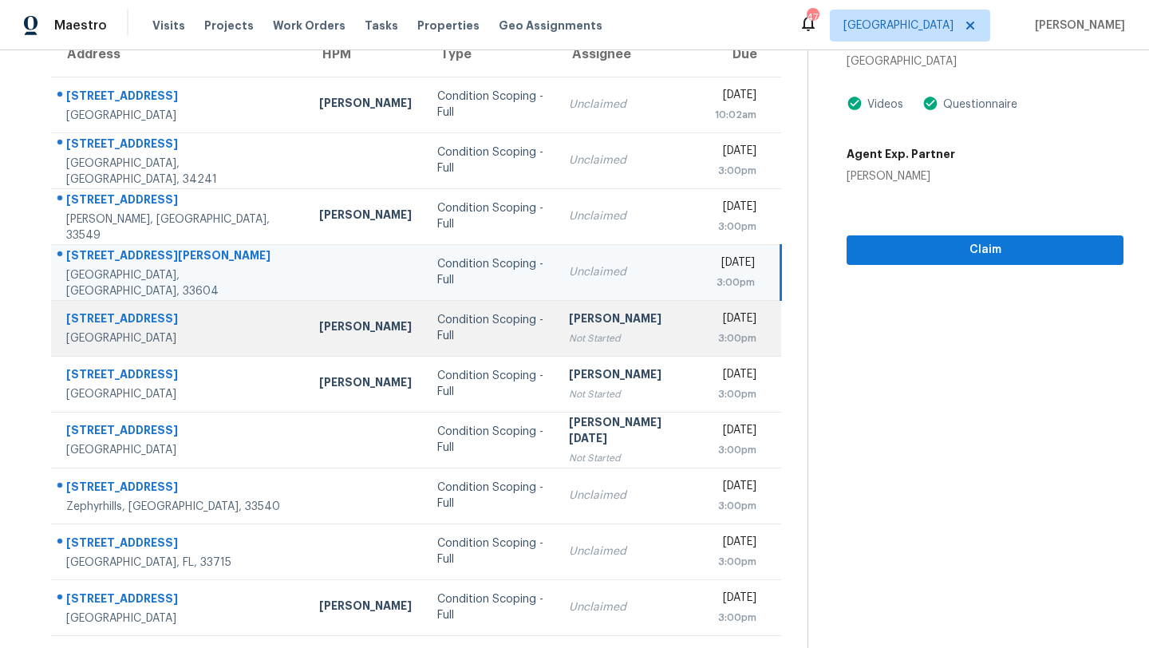
click at [569, 330] on div "Not Started" at bounding box center [629, 338] width 121 height 16
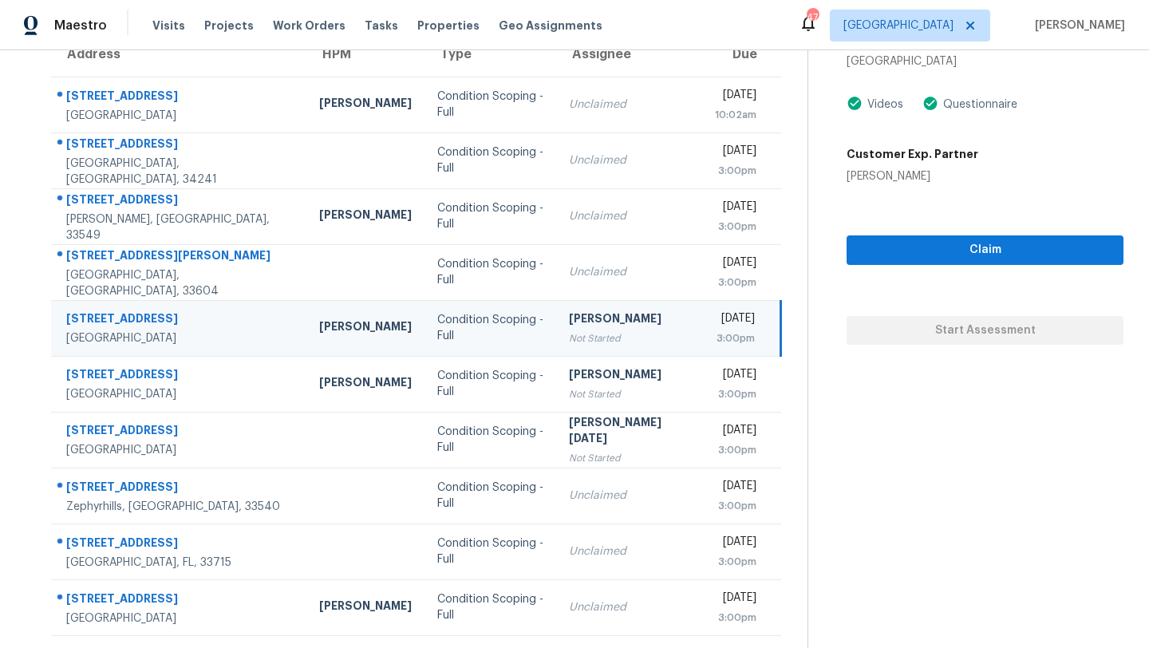
scroll to position [66, 0]
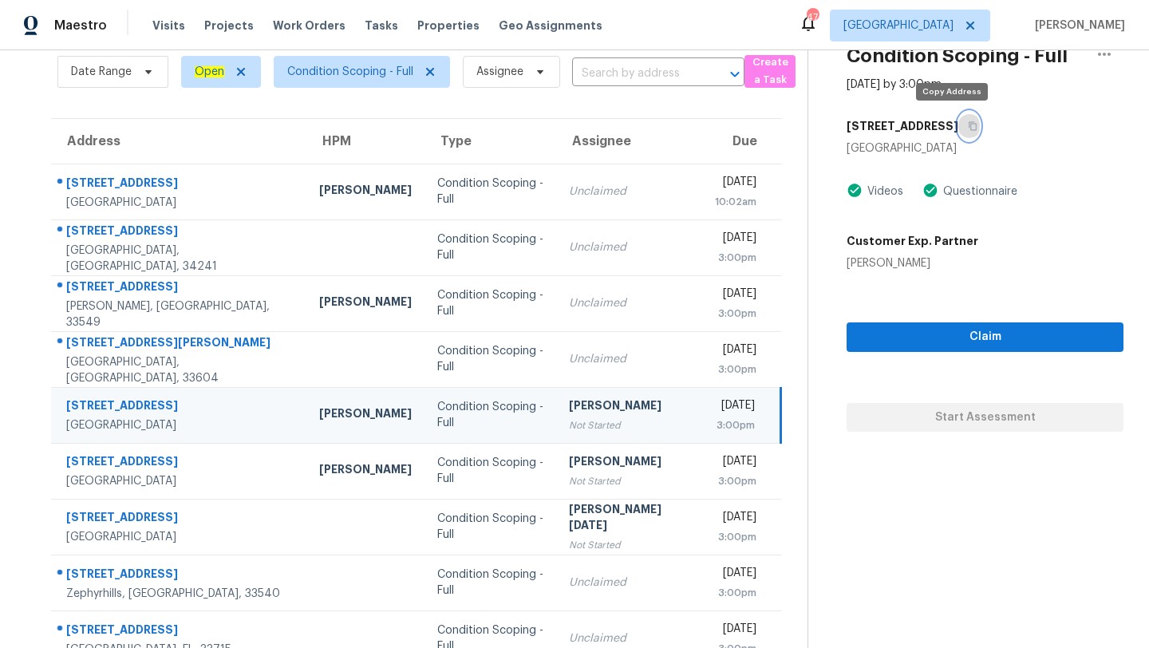
click at [958, 117] on button "button" at bounding box center [969, 126] width 22 height 29
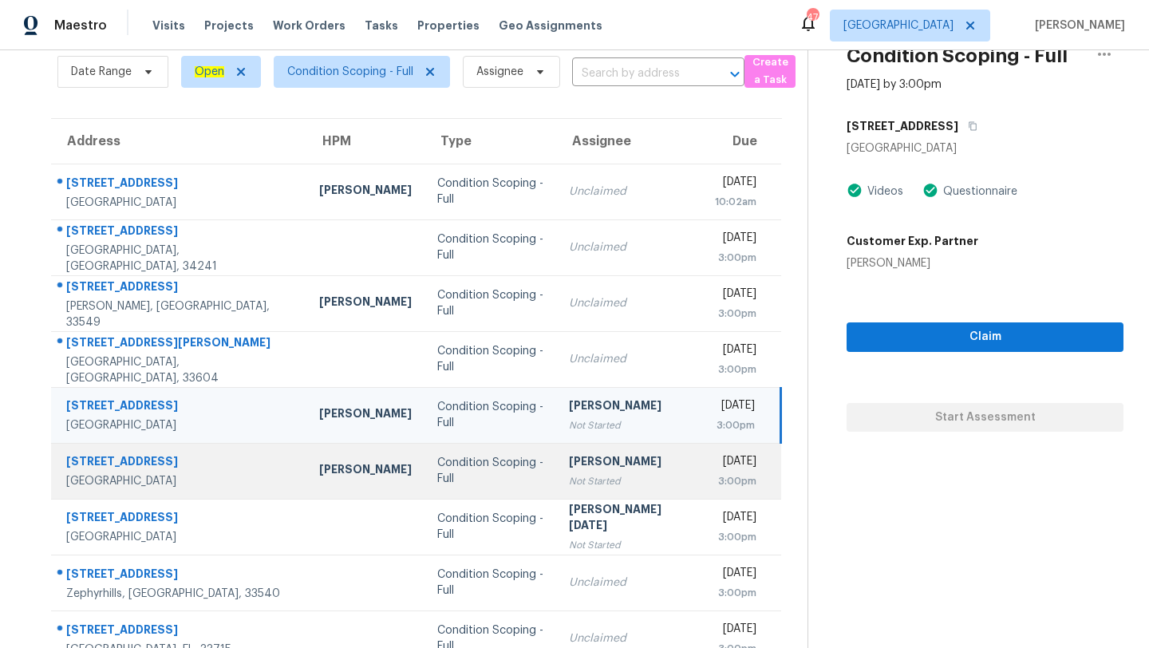
click at [569, 461] on div "[PERSON_NAME]" at bounding box center [629, 463] width 121 height 20
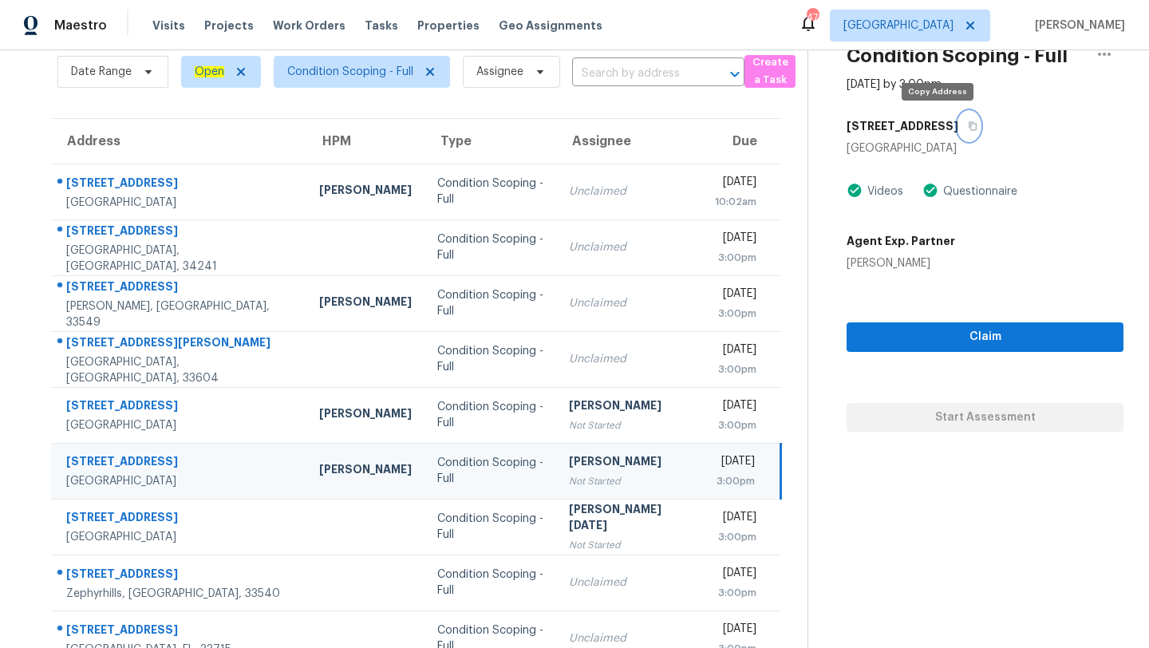
click at [958, 124] on button "button" at bounding box center [969, 126] width 22 height 29
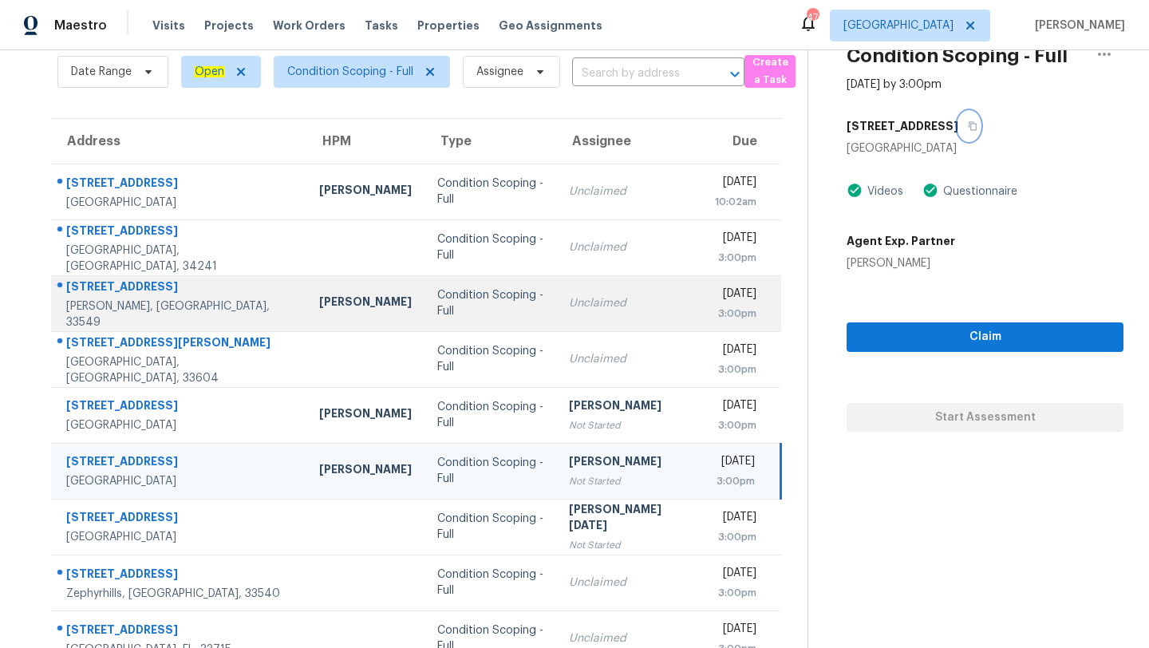
scroll to position [153, 0]
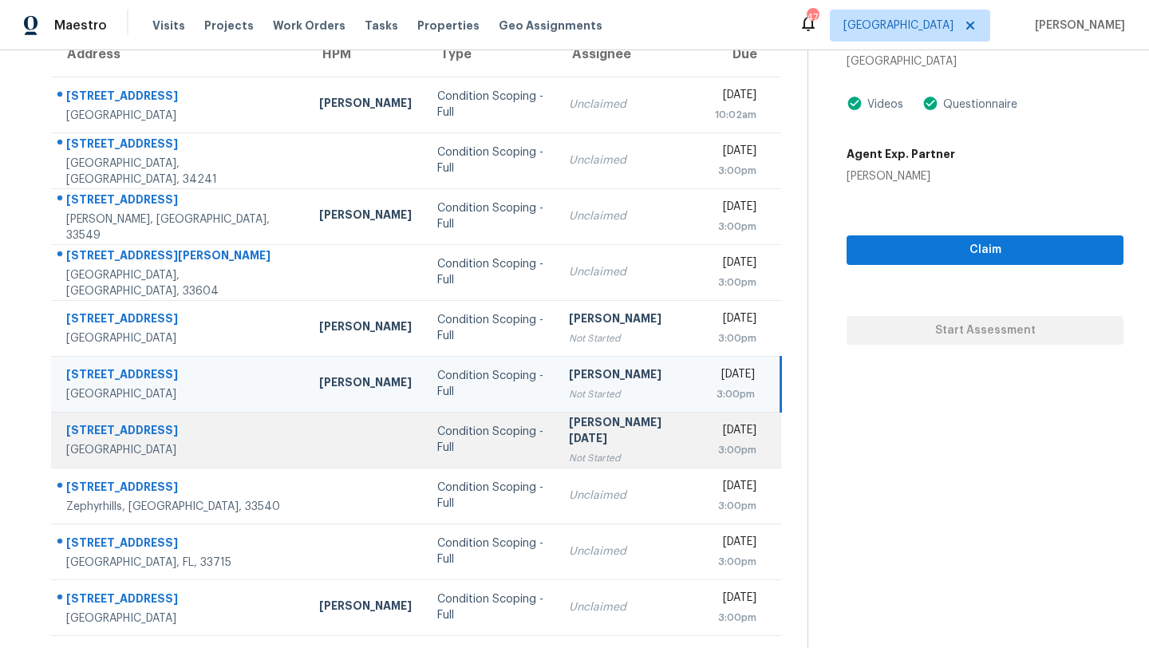
click at [569, 455] on div "Not Started" at bounding box center [629, 458] width 121 height 16
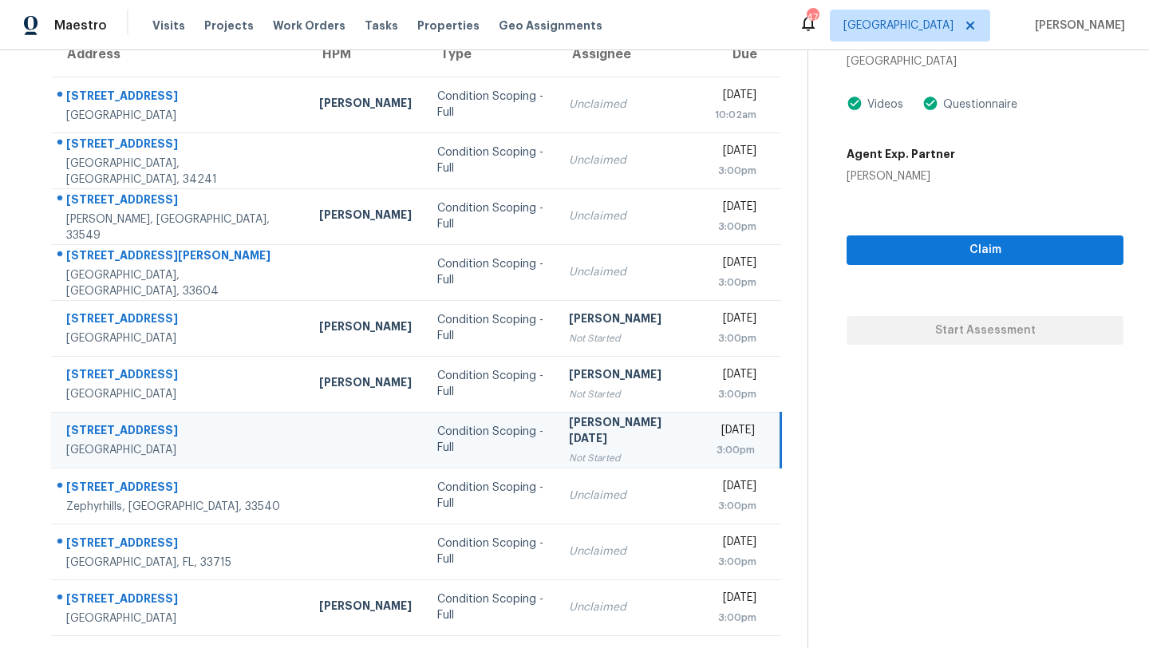
scroll to position [0, 0]
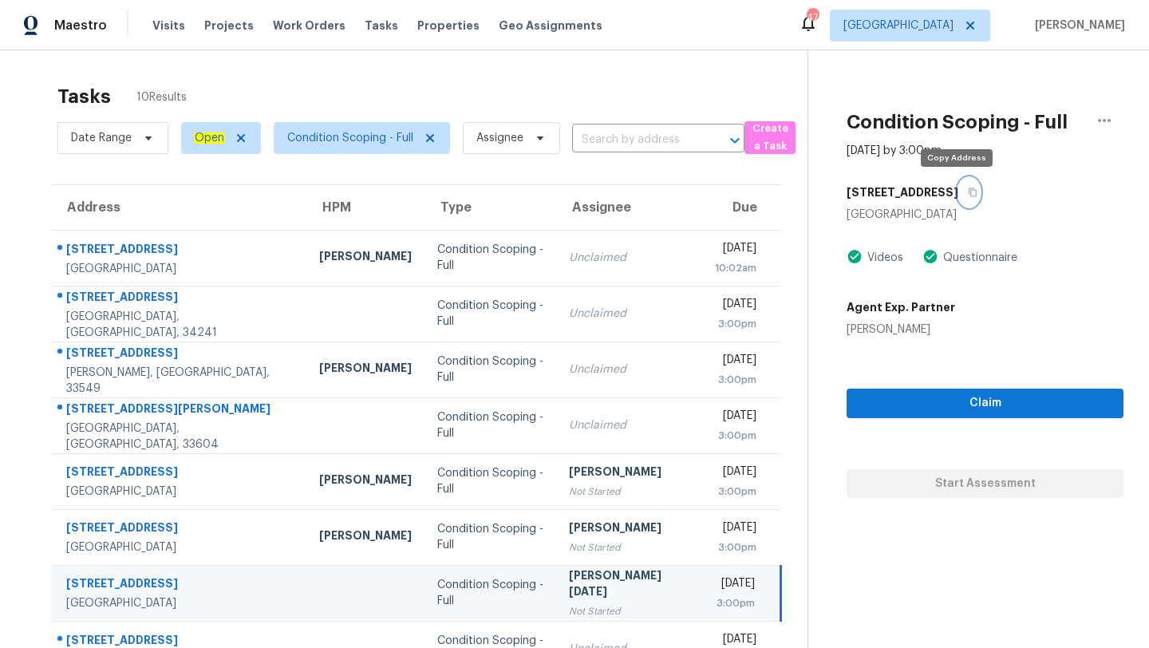
click at [968, 190] on icon "button" at bounding box center [973, 193] width 10 height 10
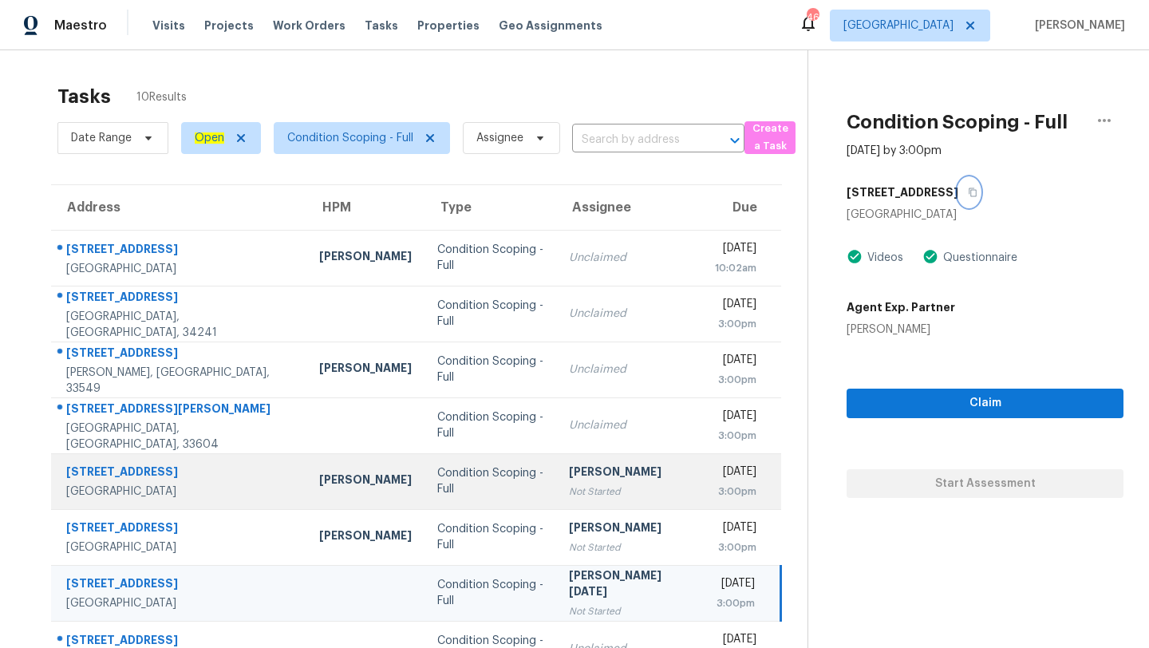
scroll to position [153, 0]
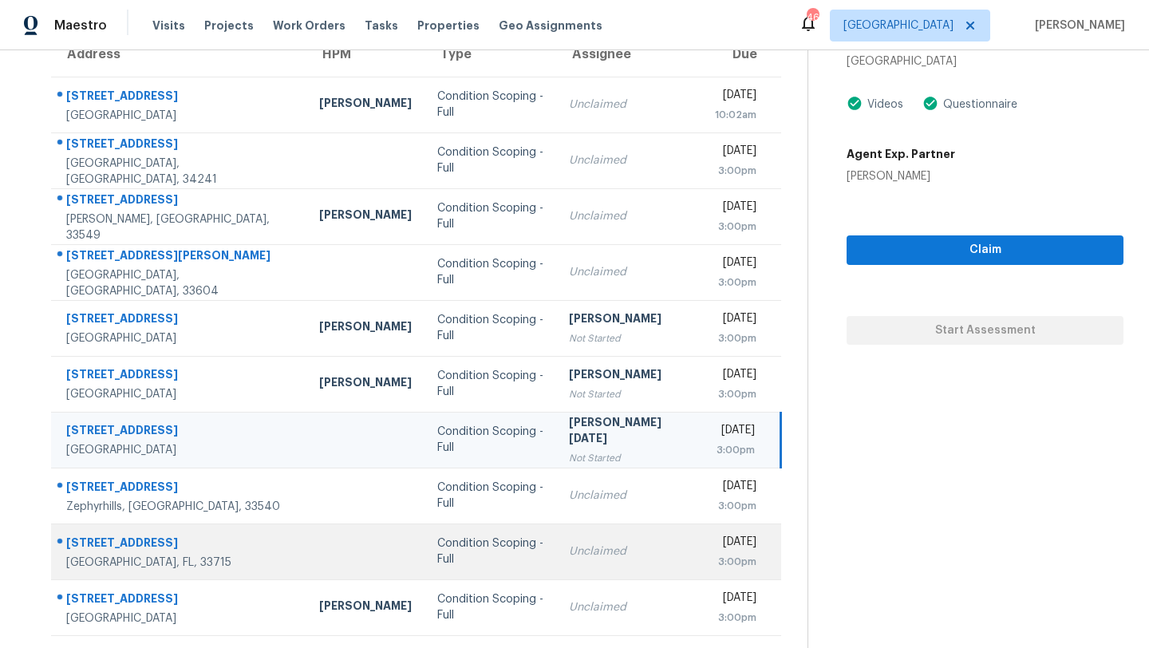
click at [473, 528] on td "Condition Scoping - Full" at bounding box center [491, 552] width 132 height 56
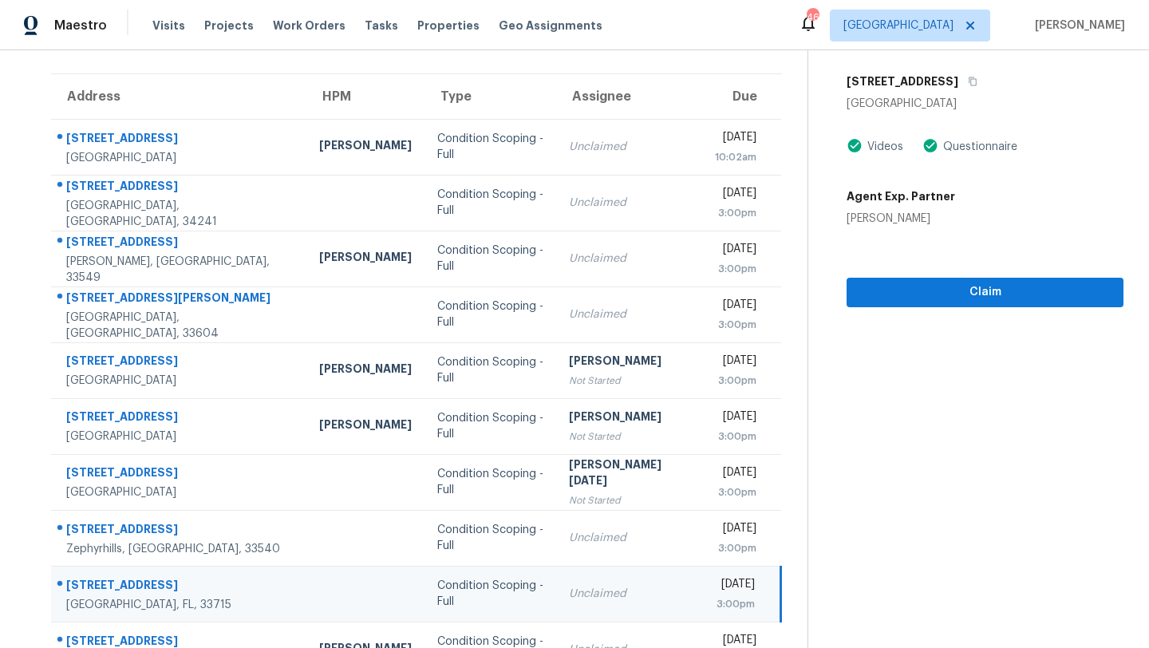
scroll to position [91, 0]
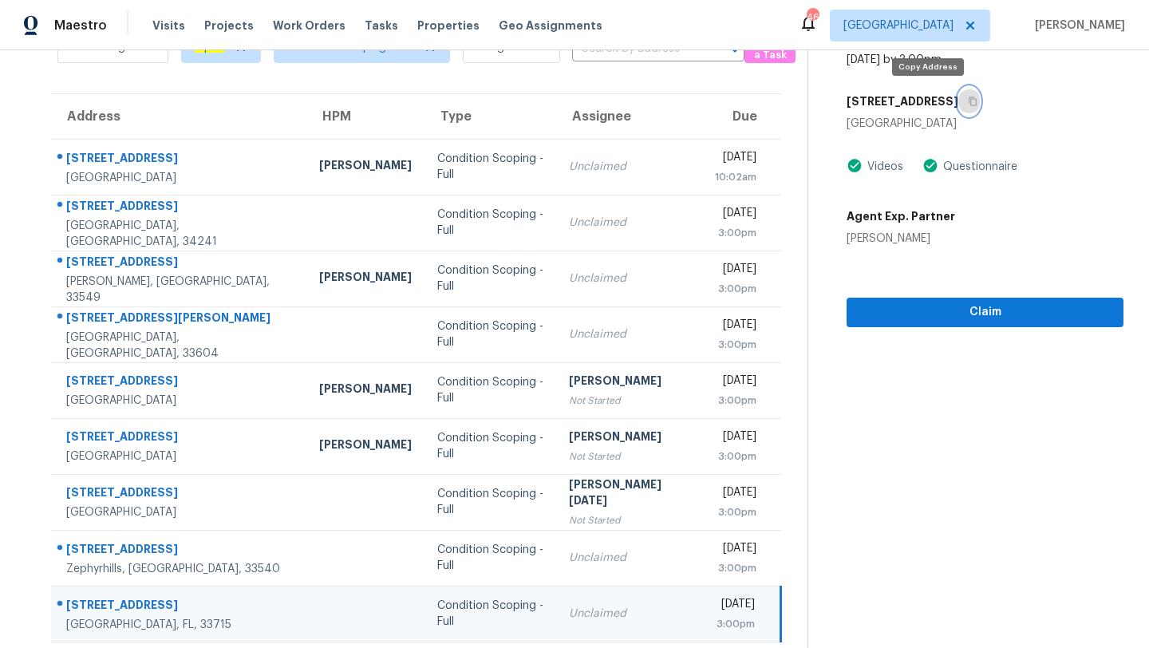
click at [958, 98] on button "button" at bounding box center [969, 101] width 22 height 29
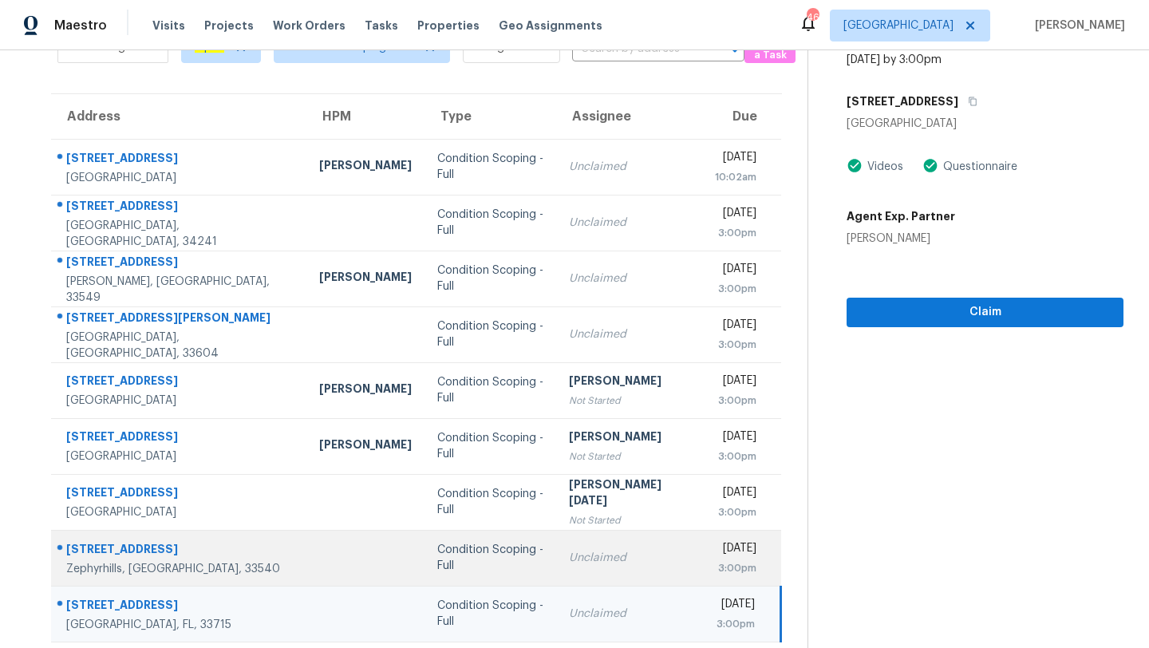
click at [479, 558] on div "Condition Scoping - Full" at bounding box center [490, 558] width 106 height 32
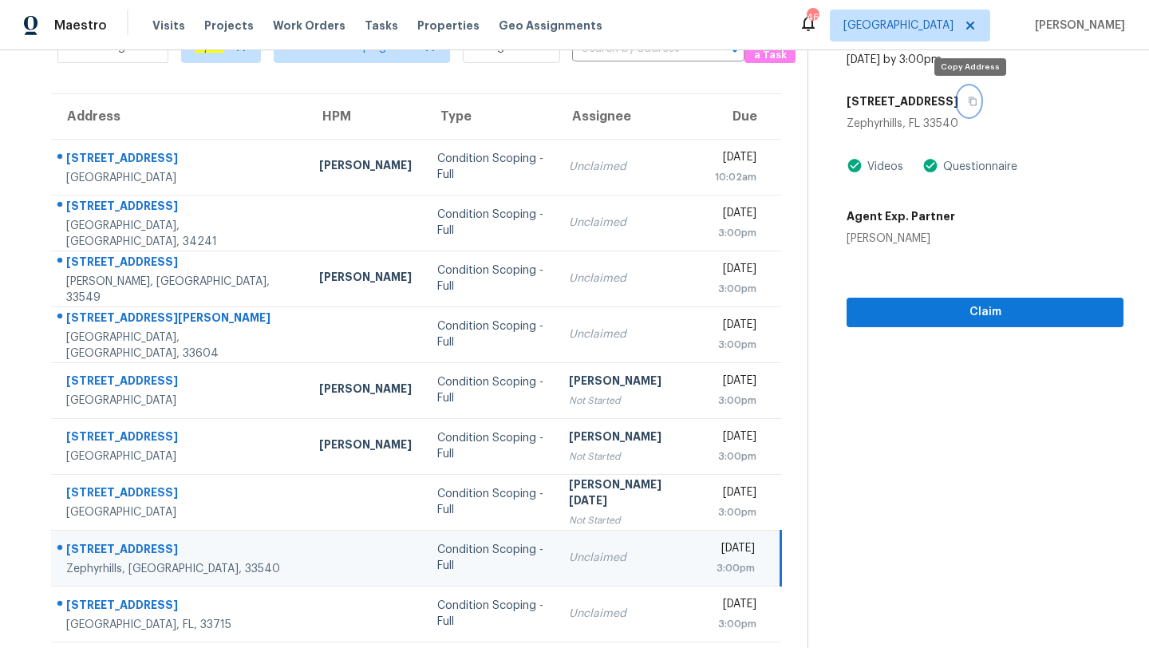
click at [969, 100] on icon "button" at bounding box center [973, 102] width 10 height 10
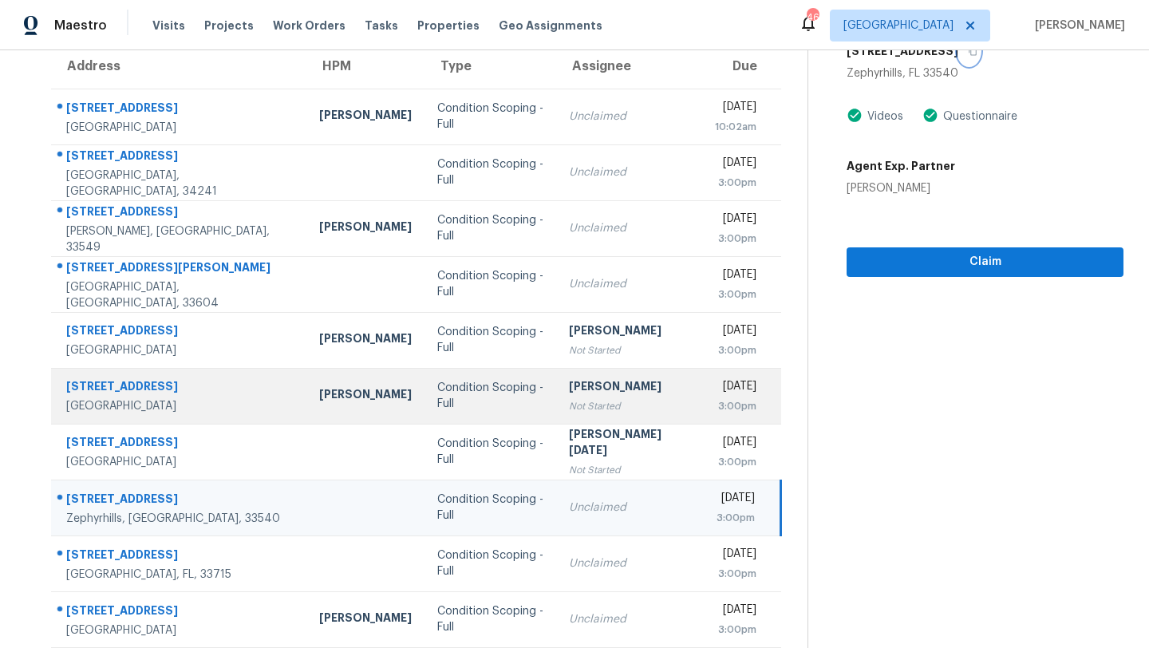
scroll to position [153, 0]
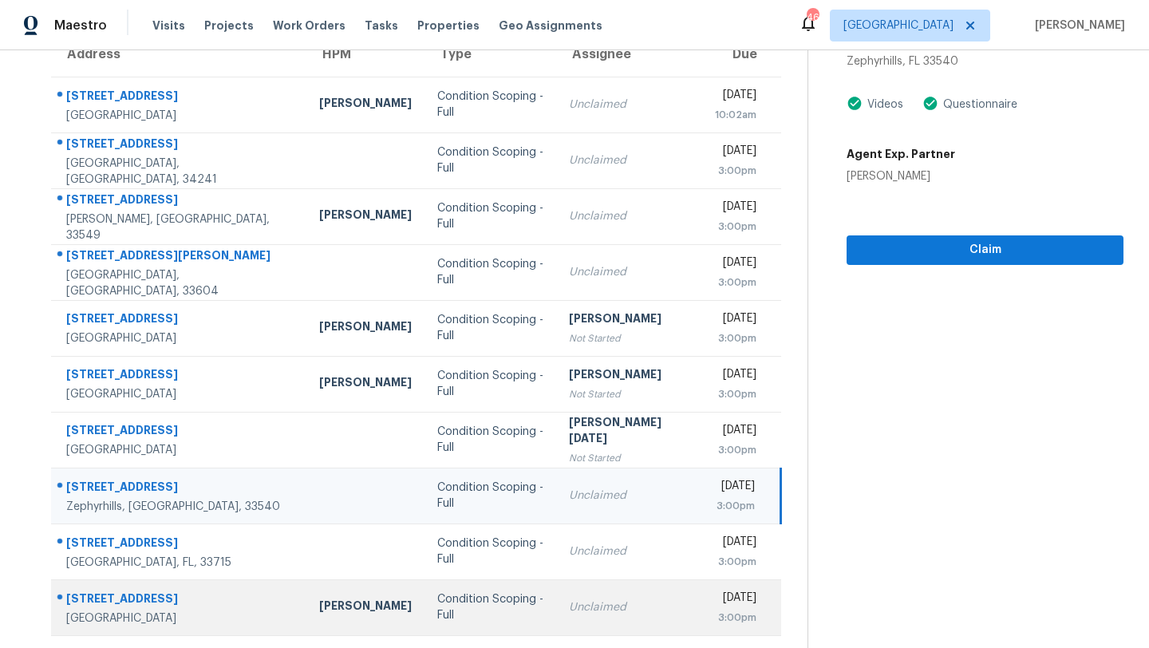
click at [425, 616] on td "Condition Scoping - Full" at bounding box center [491, 607] width 132 height 56
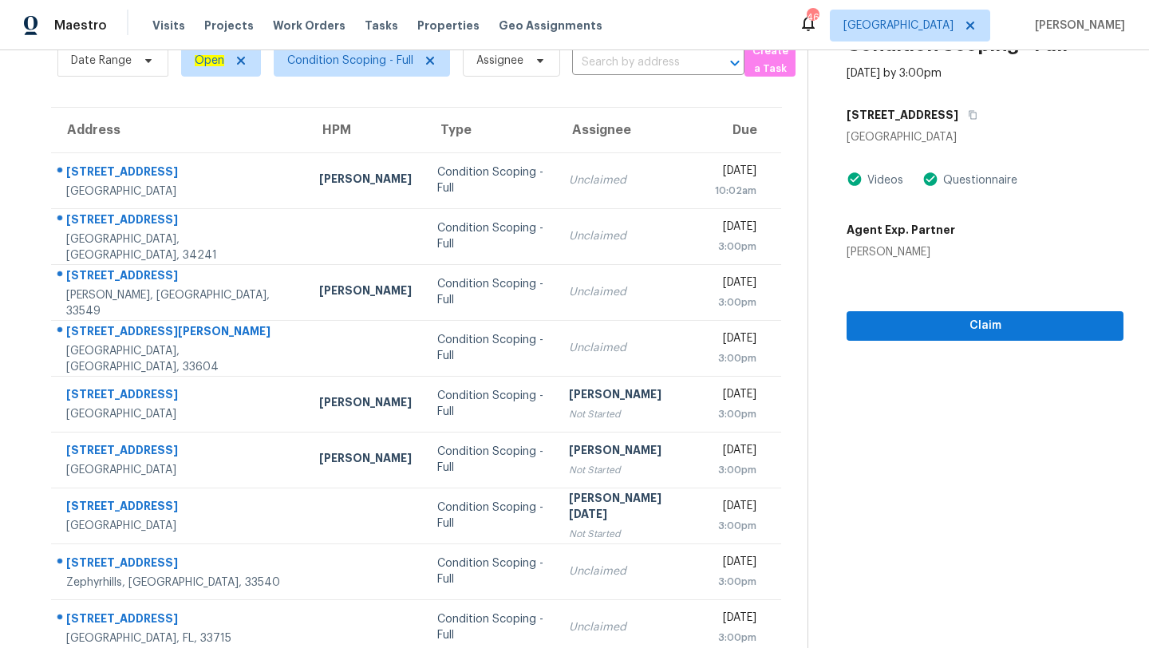
scroll to position [73, 0]
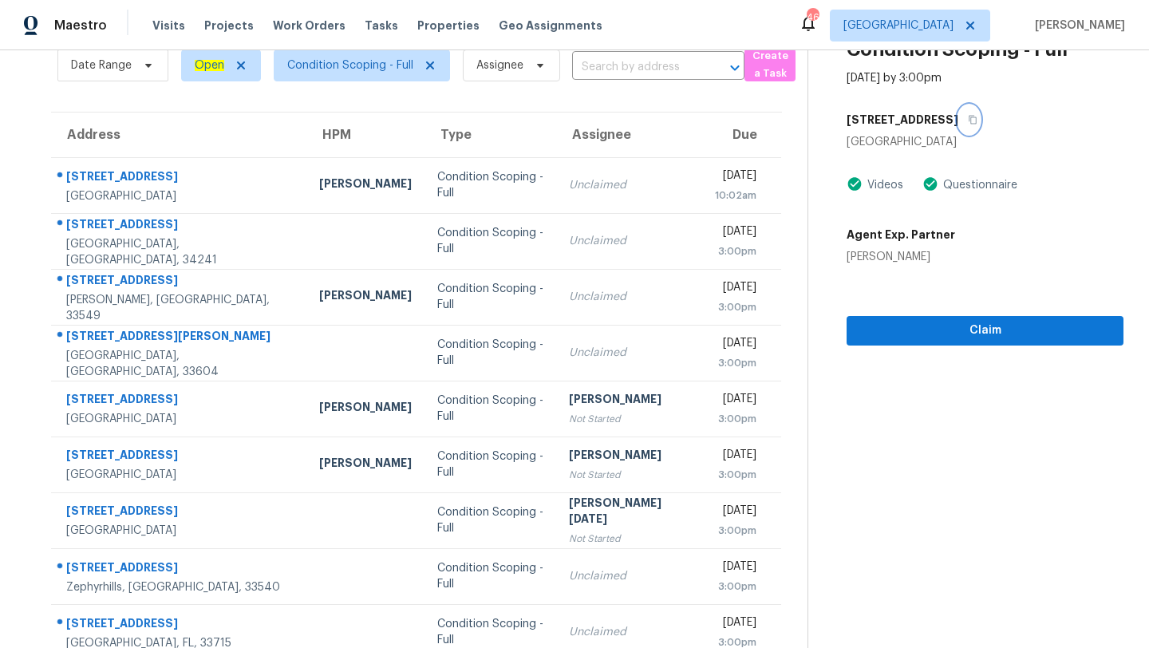
click at [968, 121] on icon "button" at bounding box center [973, 120] width 10 height 10
